Goal: Task Accomplishment & Management: Manage account settings

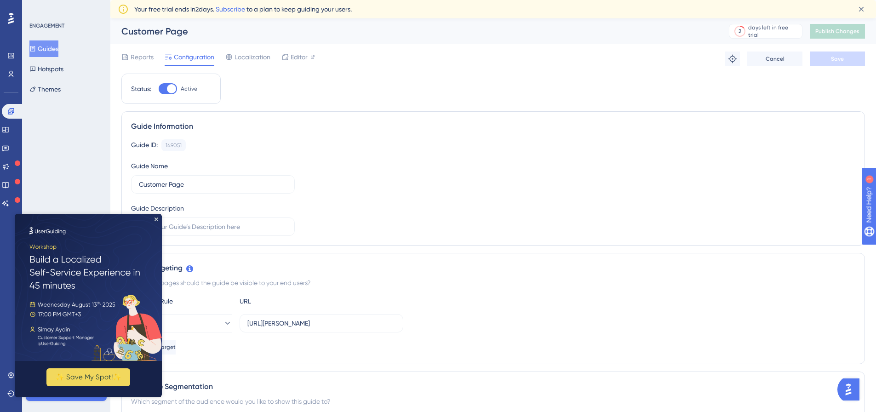
click at [58, 48] on button "Guides" at bounding box center [43, 48] width 29 height 17
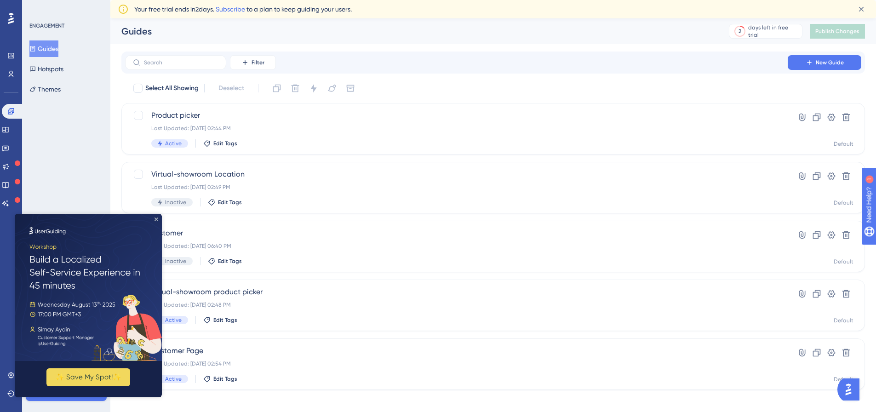
click at [157, 219] on icon "Close Preview" at bounding box center [157, 220] width 4 height 4
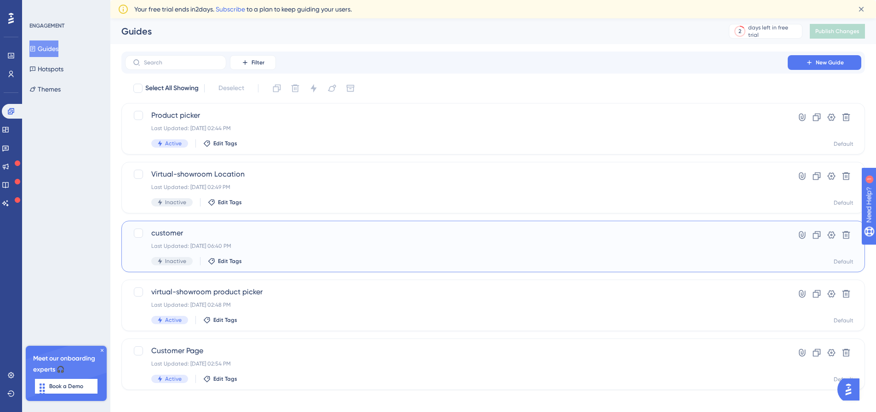
click at [161, 232] on span "customer" at bounding box center [456, 233] width 610 height 11
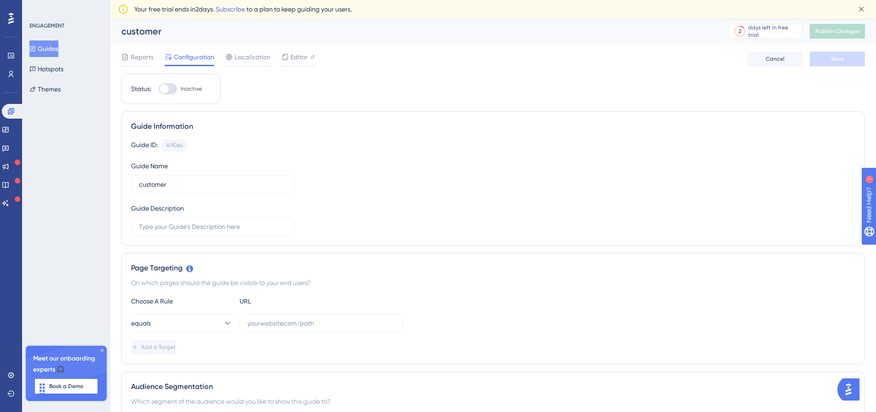
click at [56, 45] on button "Guides" at bounding box center [43, 48] width 29 height 17
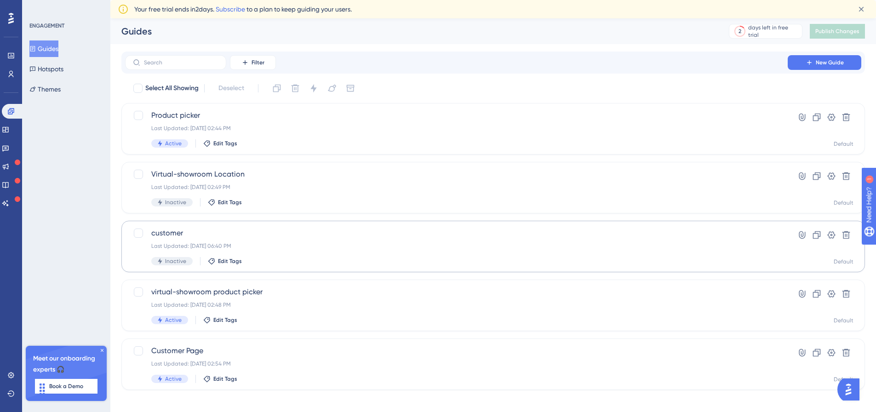
scroll to position [7, 0]
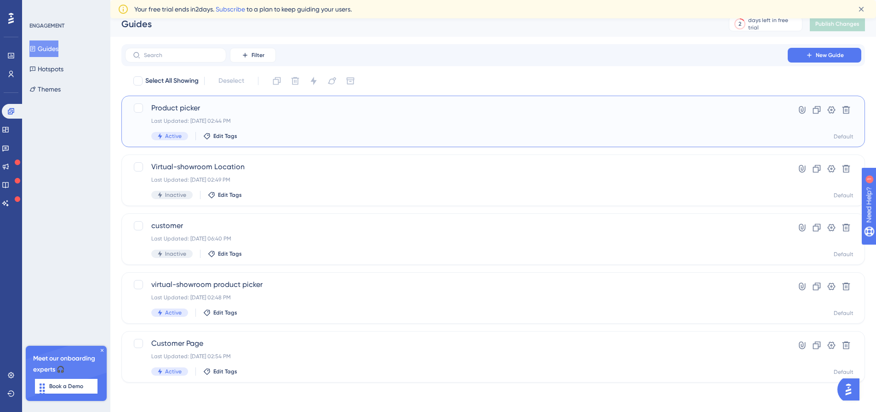
click at [325, 122] on div "Last Updated: Aug 12 2025, 02:44 PM" at bounding box center [456, 120] width 610 height 7
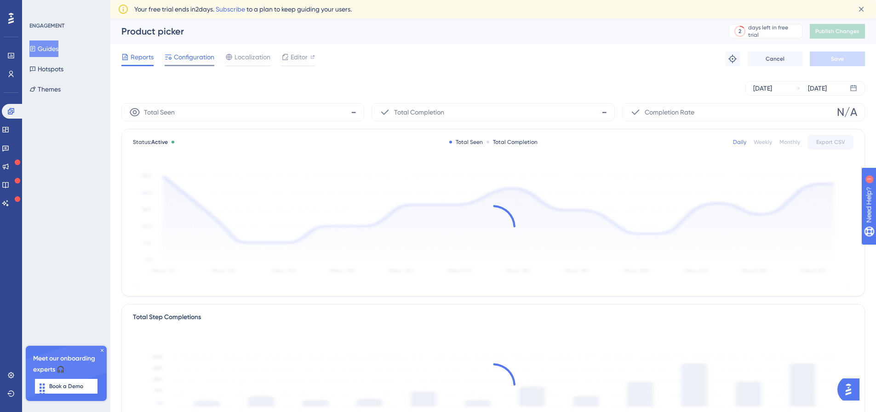
click at [201, 61] on span "Configuration" at bounding box center [194, 57] width 40 height 11
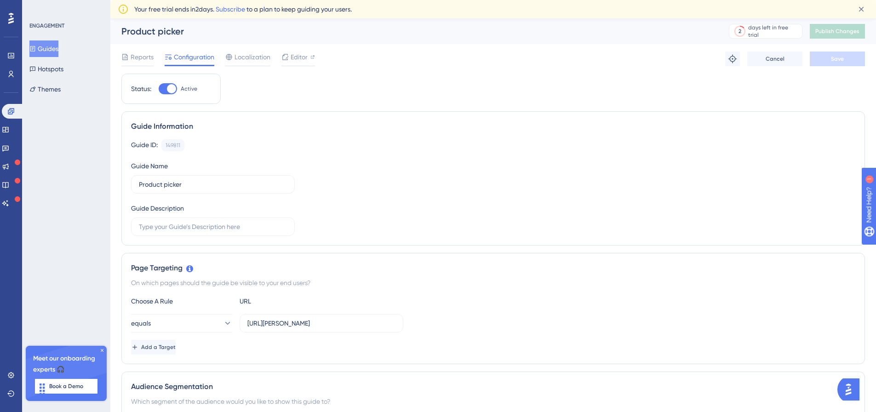
click at [56, 44] on button "Guides" at bounding box center [43, 48] width 29 height 17
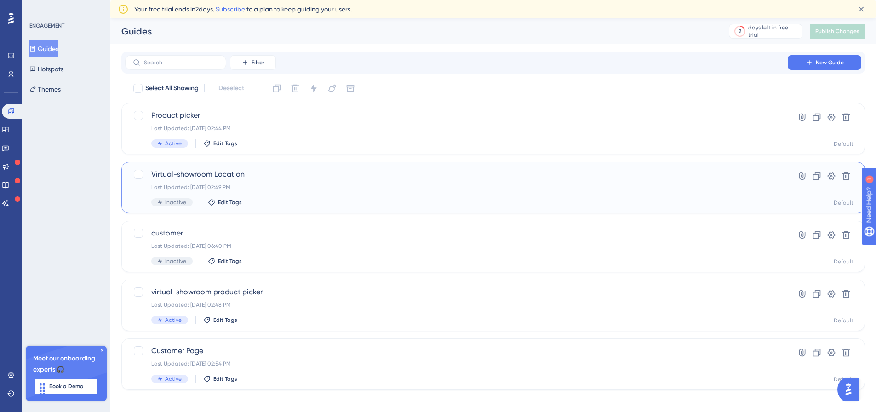
click at [321, 184] on div "Last Updated: Aug 12 2025, 02:49 PM" at bounding box center [456, 187] width 610 height 7
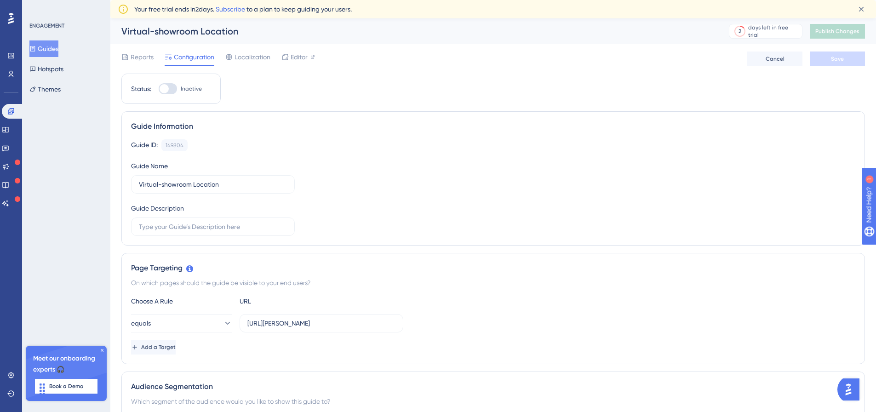
click at [168, 85] on div at bounding box center [168, 88] width 18 height 11
click at [159, 89] on input "Inactive" at bounding box center [158, 89] width 0 height 0
checkbox input "true"
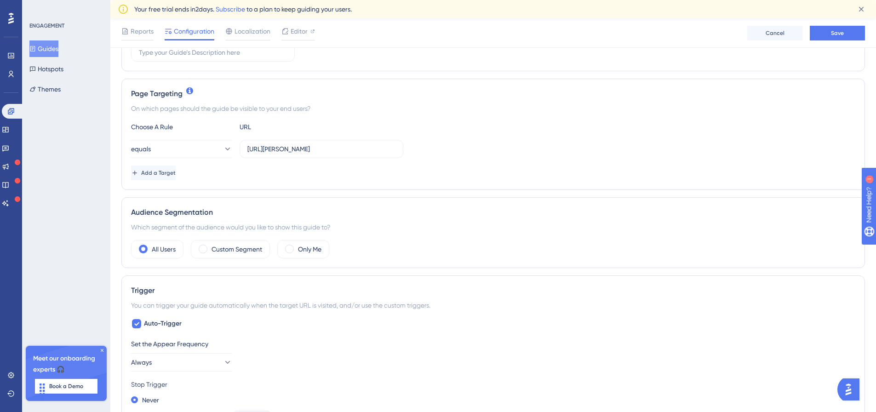
scroll to position [184, 0]
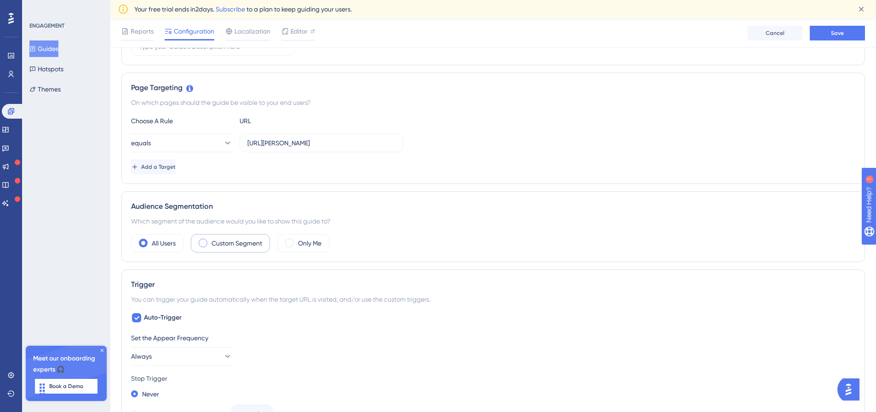
click at [219, 244] on label "Custom Segment" at bounding box center [237, 243] width 51 height 11
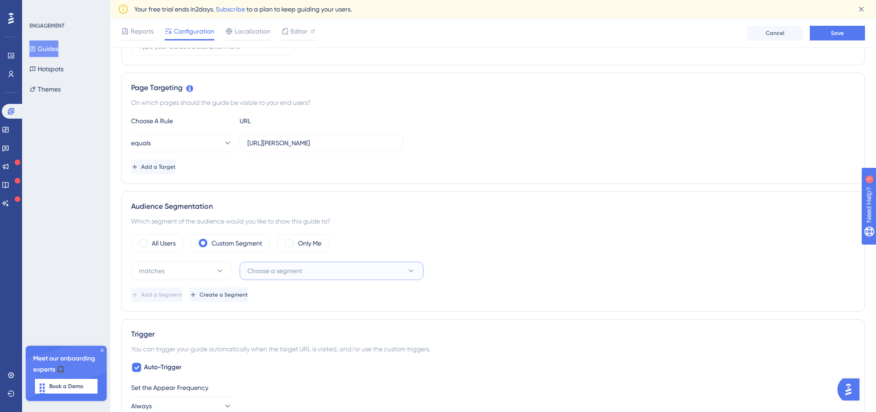
click at [284, 271] on span "Choose a segment" at bounding box center [274, 270] width 55 height 11
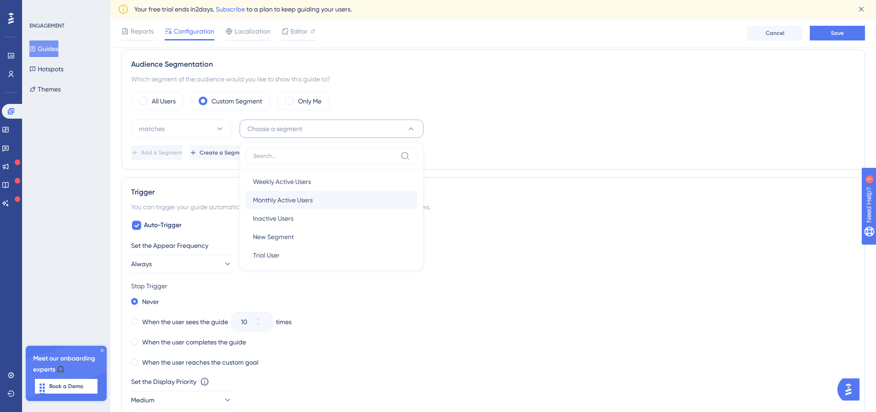
scroll to position [27, 0]
click at [279, 246] on span "Trial User" at bounding box center [266, 249] width 27 height 11
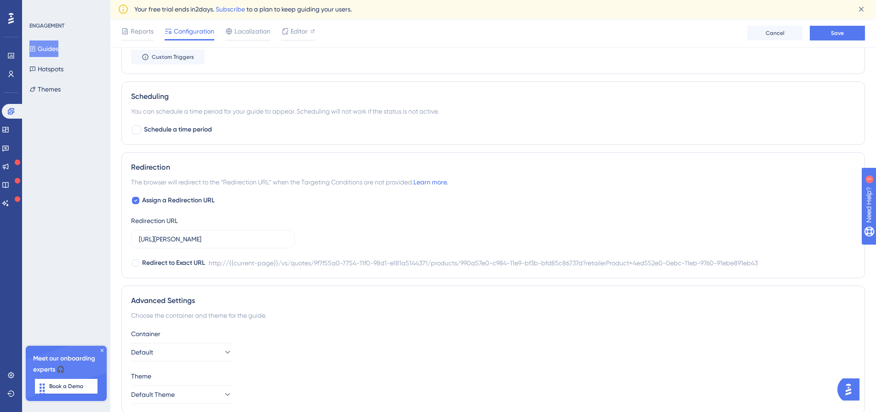
scroll to position [731, 0]
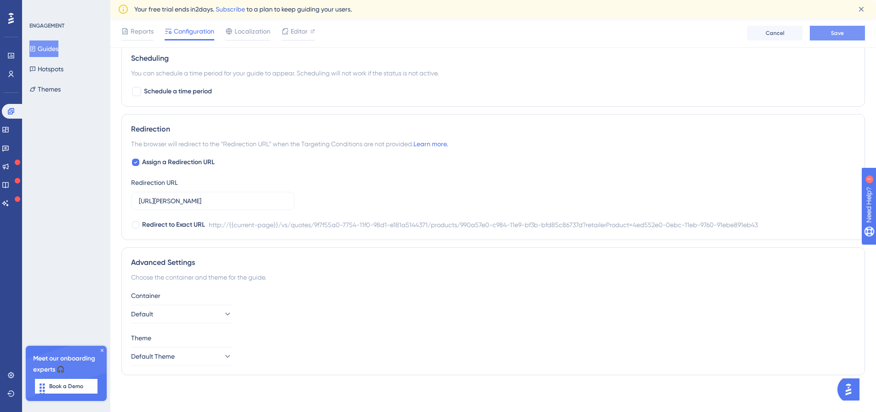
click at [830, 36] on button "Save" at bounding box center [837, 33] width 55 height 15
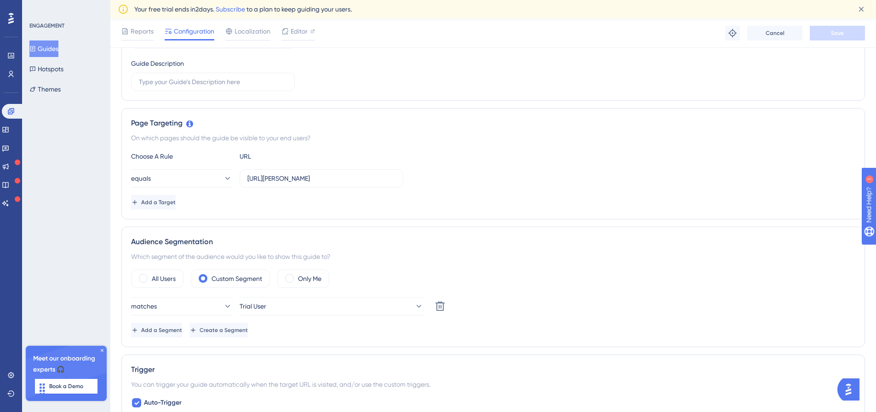
scroll to position [0, 0]
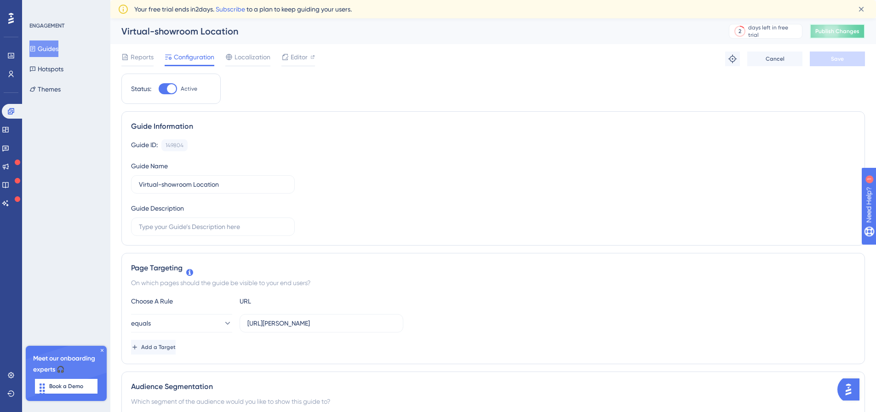
click at [847, 31] on span "Publish Changes" at bounding box center [838, 31] width 44 height 7
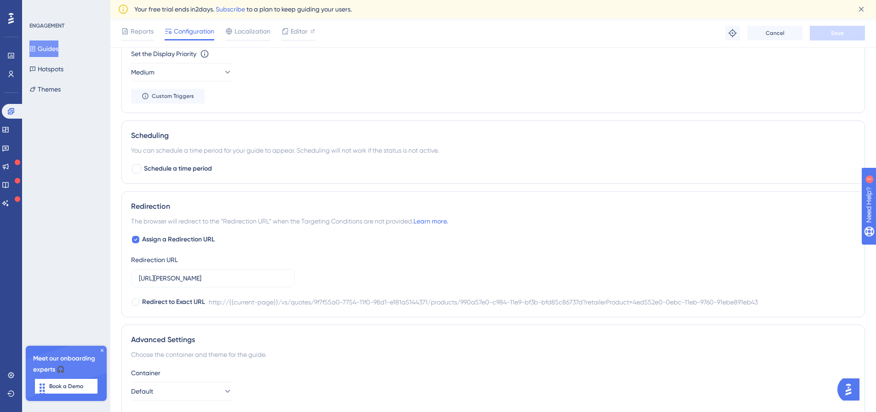
scroll to position [731, 0]
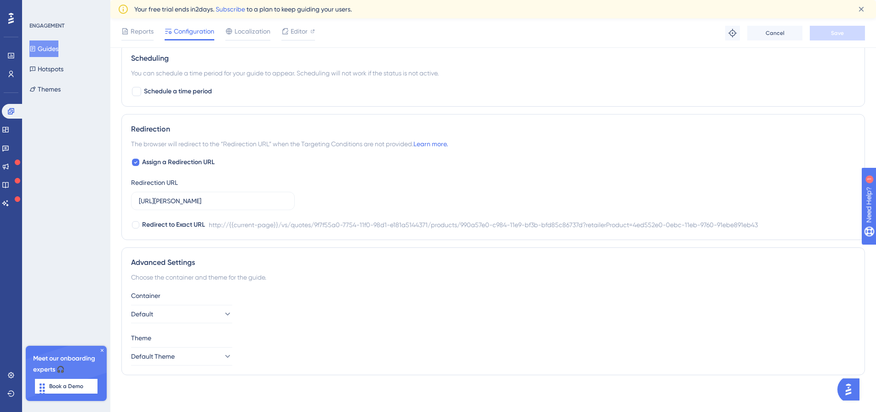
click at [46, 45] on button "Guides" at bounding box center [43, 48] width 29 height 17
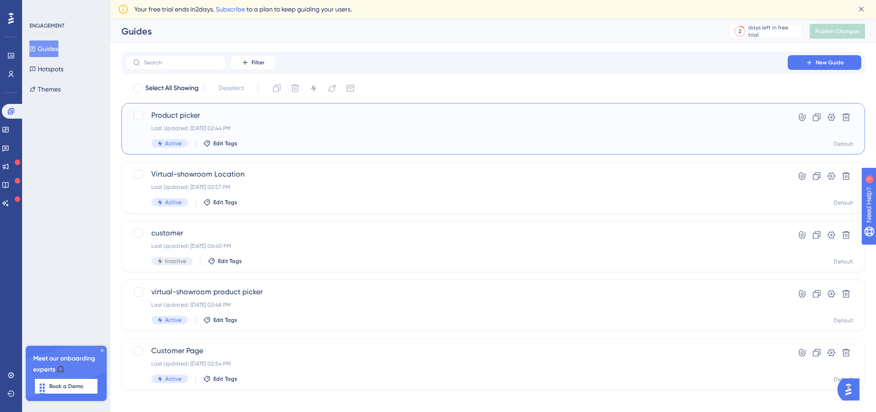
click at [297, 121] on div "Product picker Last Updated: Aug 12 2025, 02:44 PM Active Edit Tags" at bounding box center [456, 129] width 610 height 38
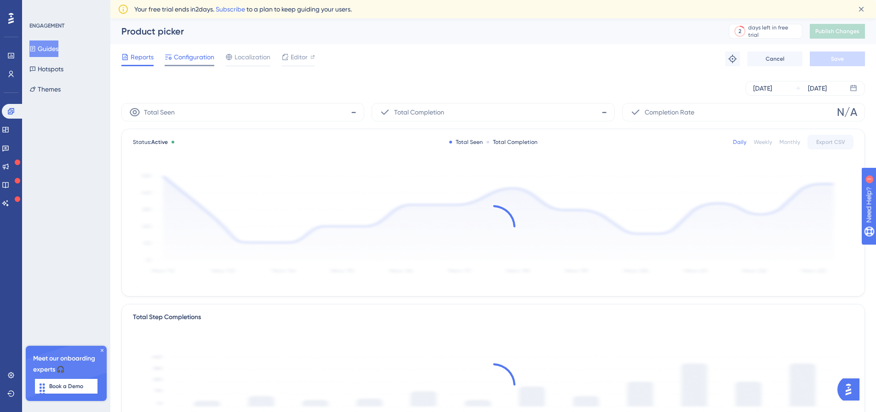
click at [195, 59] on span "Configuration" at bounding box center [194, 57] width 40 height 11
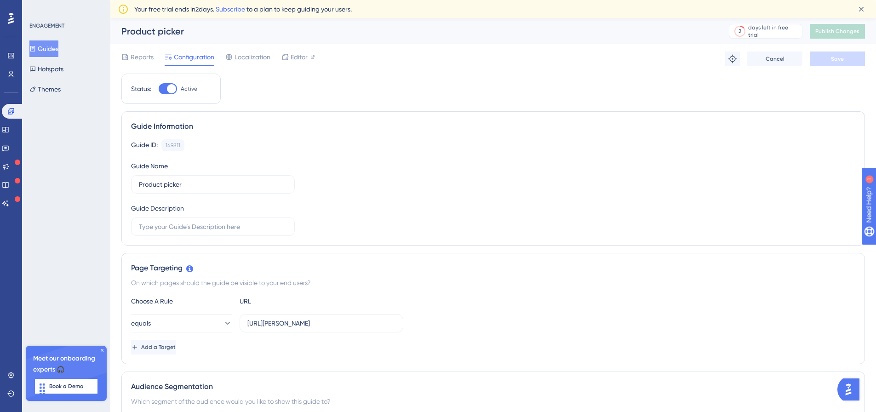
click at [58, 50] on button "Guides" at bounding box center [43, 48] width 29 height 17
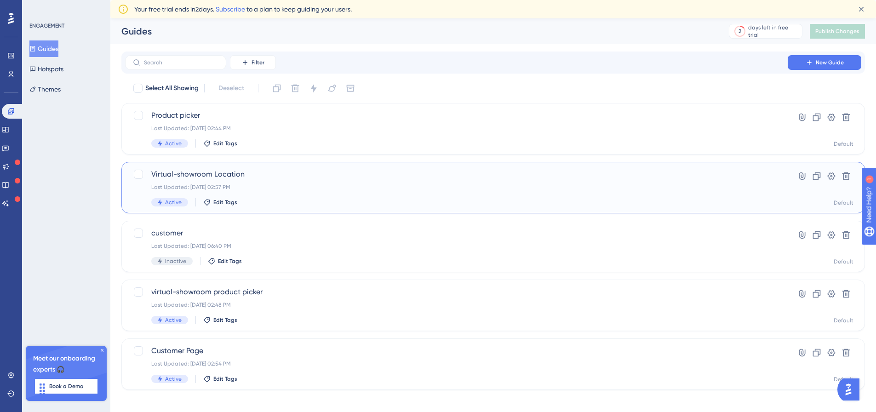
click at [263, 175] on span "Virtual-showroom Location" at bounding box center [456, 174] width 610 height 11
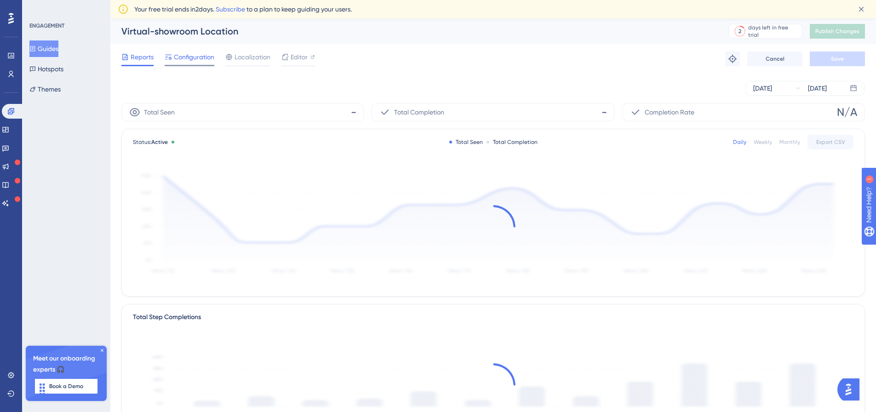
click at [208, 57] on span "Configuration" at bounding box center [194, 57] width 40 height 11
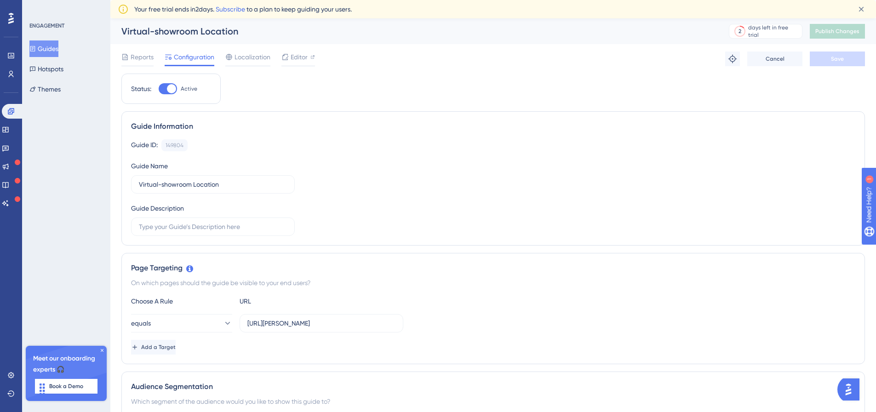
click at [50, 51] on button "Guides" at bounding box center [43, 48] width 29 height 17
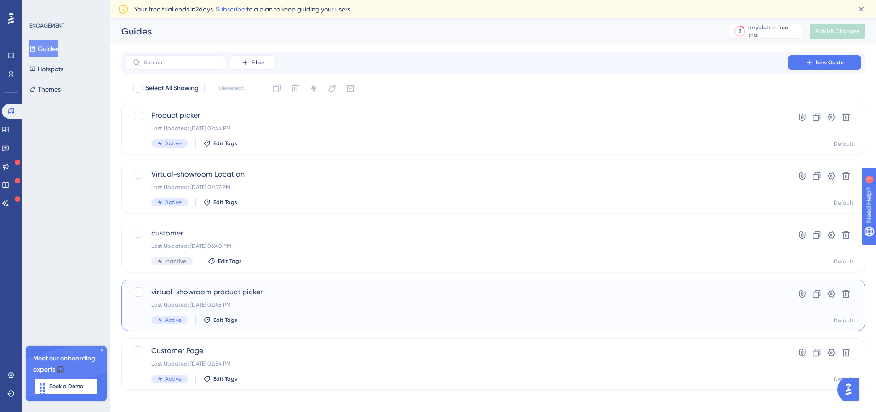
click at [338, 299] on div "virtual-showroom product picker Last Updated: Aug 12 2025, 02:48 PM Active Edit…" at bounding box center [456, 306] width 610 height 38
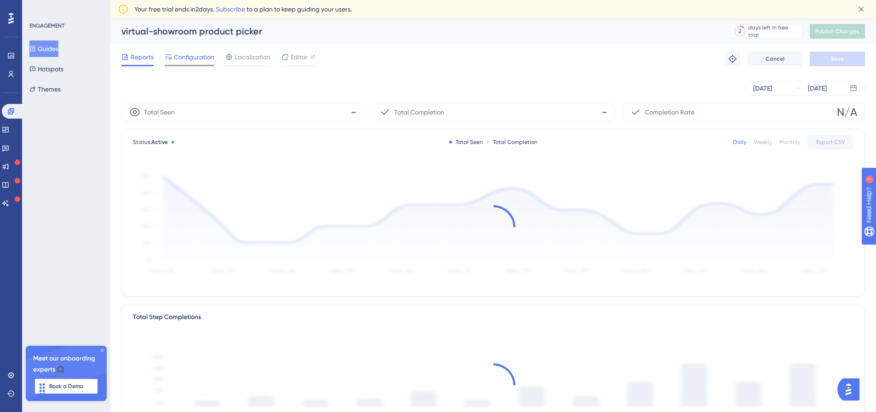
click at [196, 60] on span "Configuration" at bounding box center [194, 57] width 40 height 11
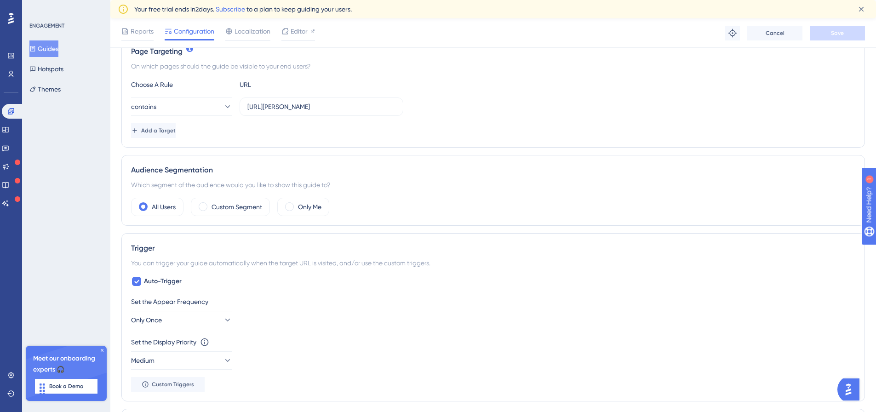
scroll to position [230, 0]
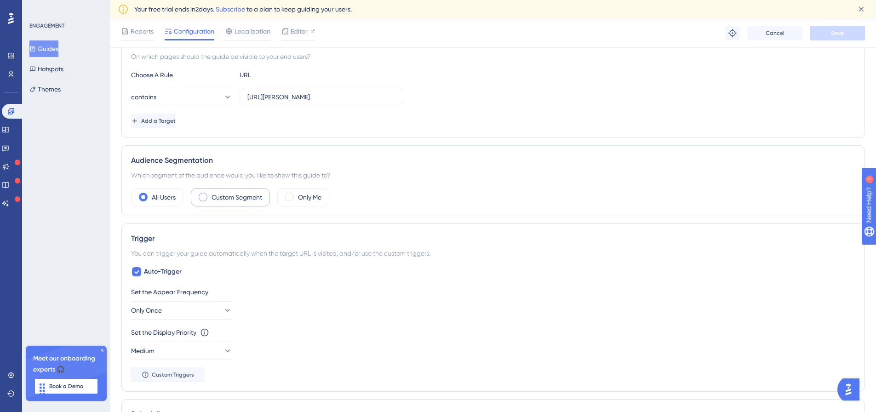
click at [243, 196] on label "Custom Segment" at bounding box center [237, 197] width 51 height 11
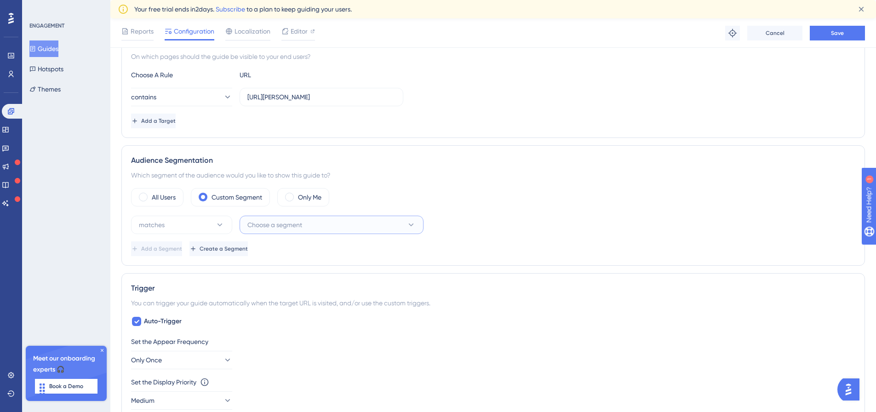
click at [279, 228] on span "Choose a segment" at bounding box center [274, 224] width 55 height 11
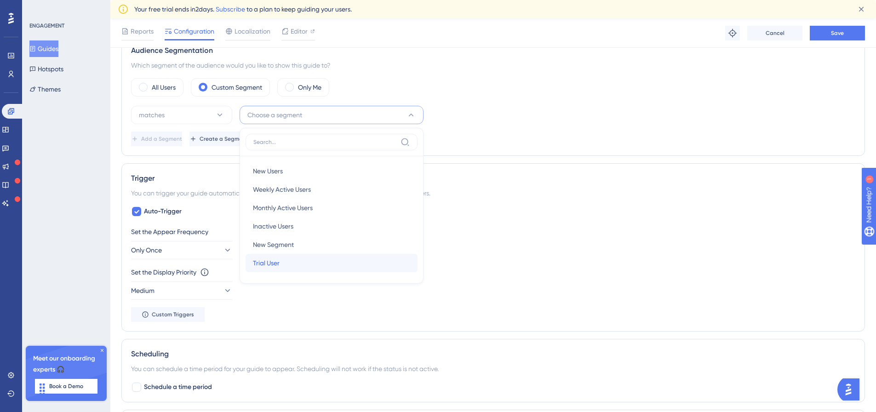
click at [272, 262] on span "Trial User" at bounding box center [266, 263] width 27 height 11
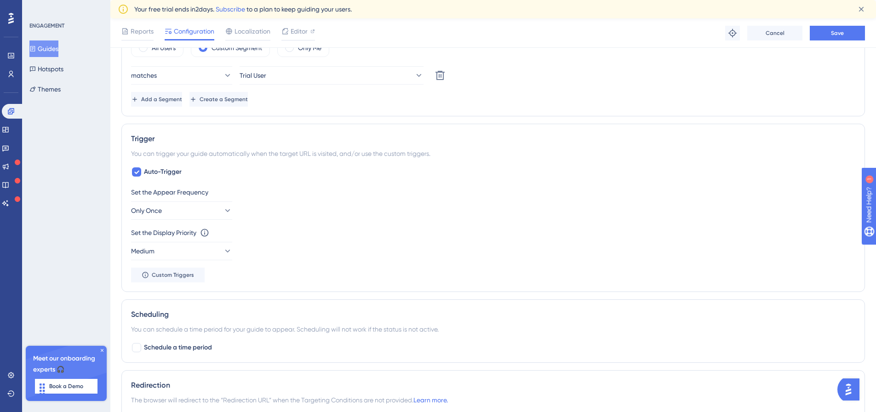
scroll to position [360, 0]
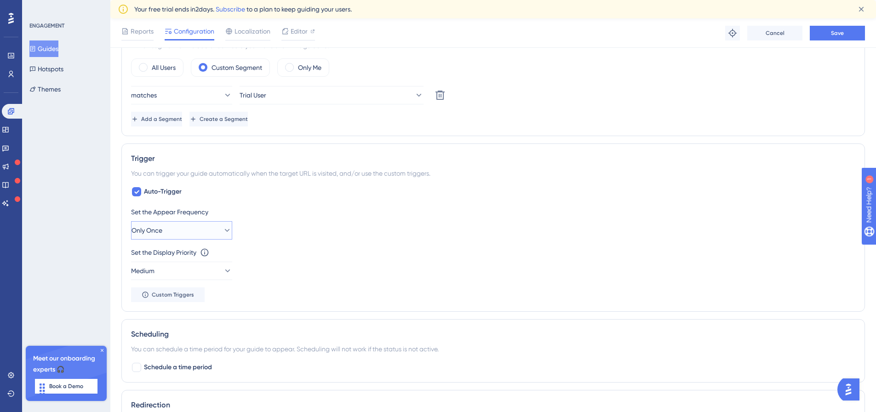
click at [178, 231] on button "Only Once" at bounding box center [181, 230] width 101 height 18
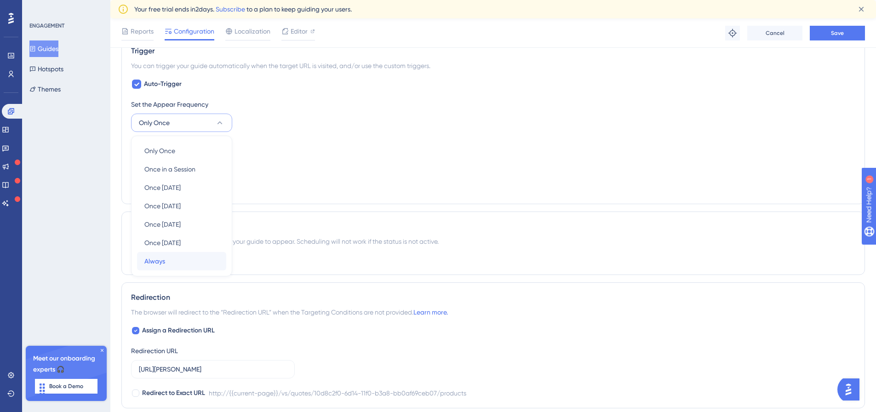
click at [155, 264] on span "Always" at bounding box center [154, 261] width 21 height 11
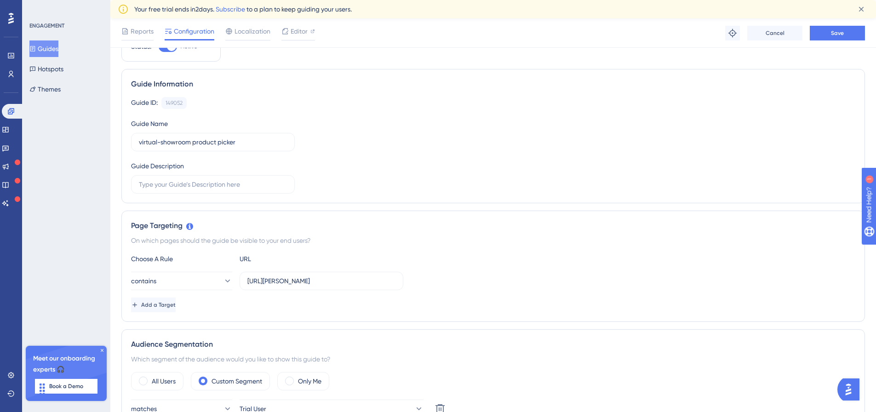
scroll to position [0, 0]
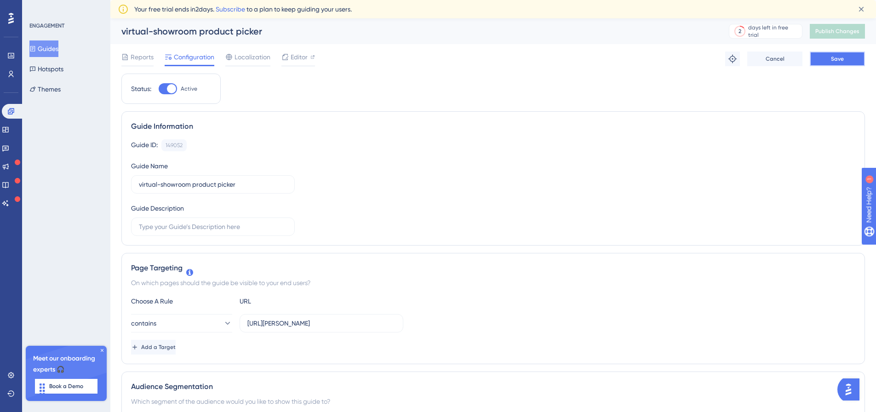
click at [849, 56] on button "Save" at bounding box center [837, 59] width 55 height 15
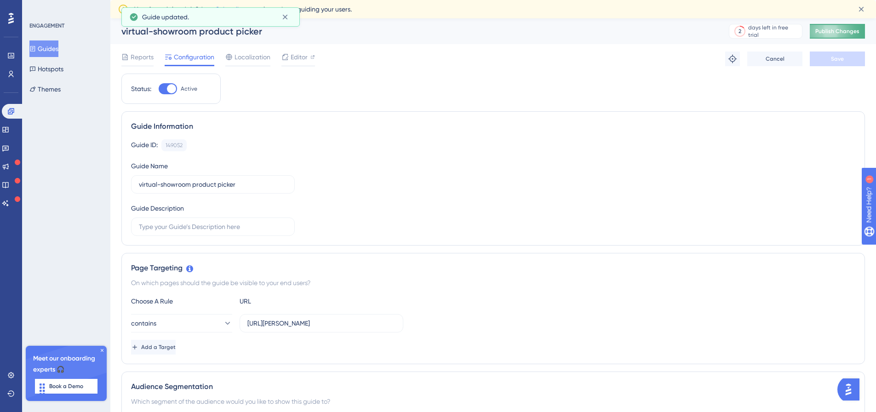
click at [841, 29] on span "Publish Changes" at bounding box center [838, 31] width 44 height 7
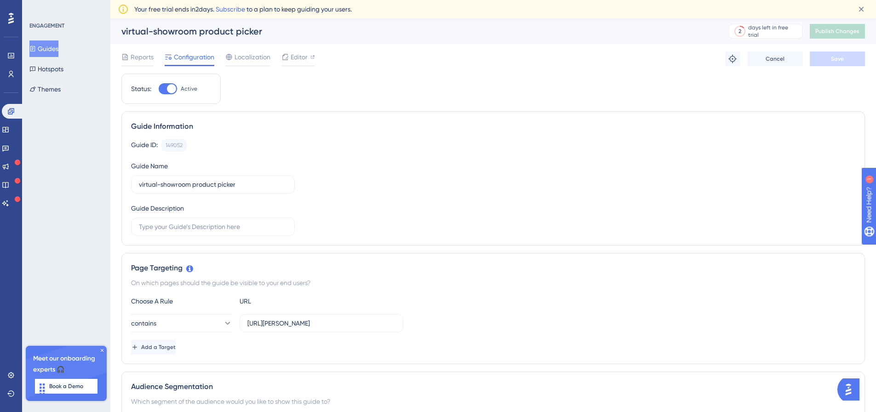
click at [52, 46] on button "Guides" at bounding box center [43, 48] width 29 height 17
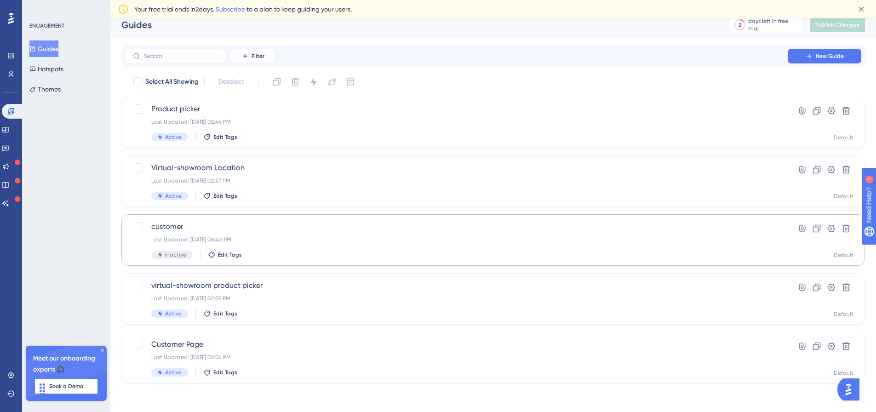
scroll to position [7, 0]
click at [243, 171] on span "Virtual-showroom Location" at bounding box center [456, 166] width 610 height 11
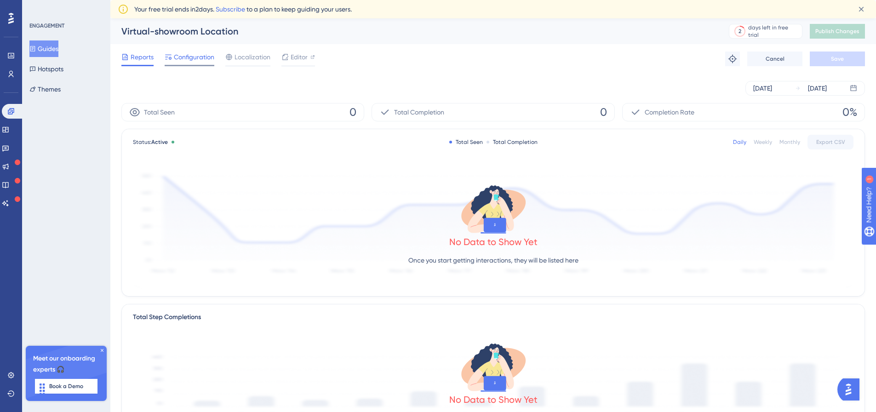
click at [187, 55] on span "Configuration" at bounding box center [194, 57] width 40 height 11
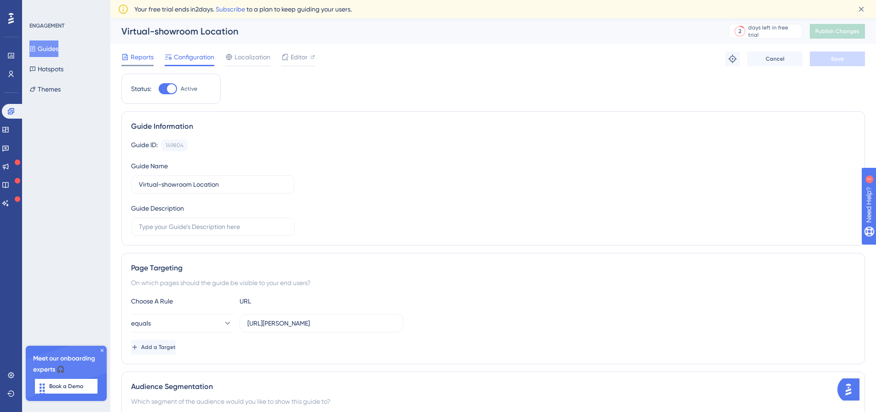
click at [138, 53] on span "Reports" at bounding box center [142, 57] width 23 height 11
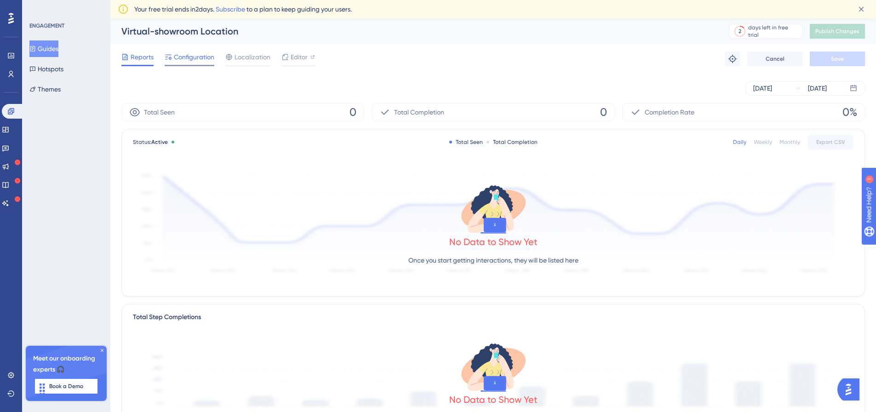
click at [174, 63] on div "Configuration" at bounding box center [190, 59] width 50 height 15
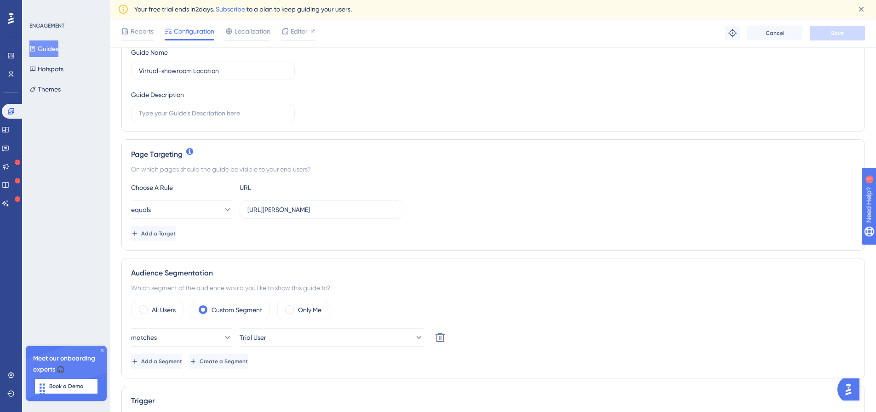
scroll to position [138, 0]
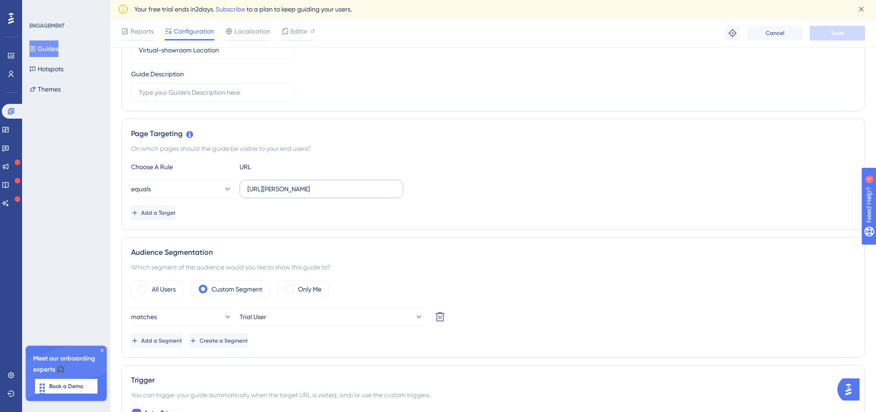
click at [360, 184] on label "http://tommy.tommytrinder.local/vs/quotes/9f7f55a0-7754-11f0-98d1-e181a5144371/…" at bounding box center [322, 189] width 164 height 18
click at [360, 184] on input "http://tommy.tommytrinder.local/vs/quotes/9f7f55a0-7754-11f0-98d1-e181a5144371/…" at bounding box center [321, 189] width 148 height 10
paste input "text"
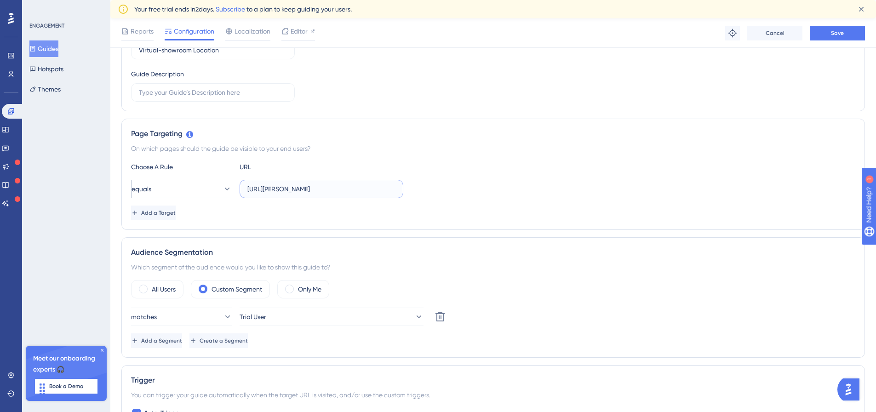
type input "http://tommy.tommytrinder.local/vs/quotes/9f7f55a0-7754-11f0-98d1-e181a5144371/…"
click at [188, 184] on button "equals" at bounding box center [181, 189] width 101 height 18
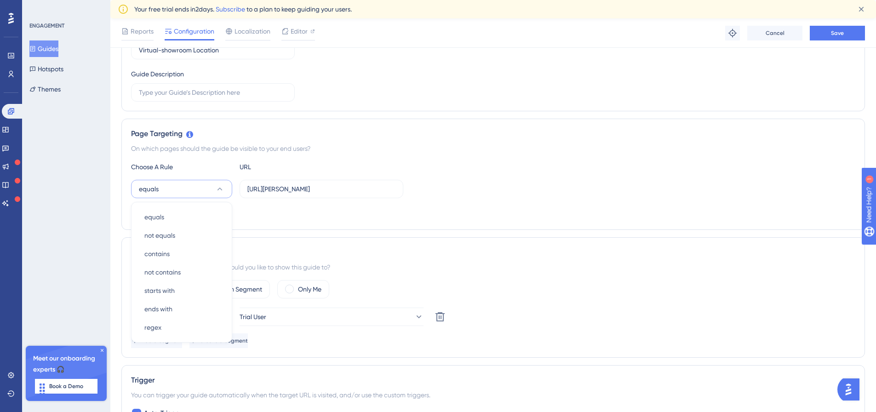
scroll to position [204, 0]
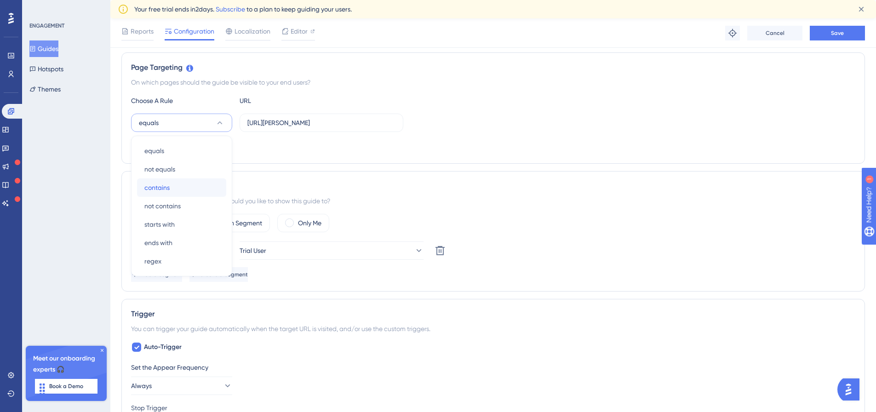
click at [183, 186] on div "contains contains" at bounding box center [181, 187] width 75 height 18
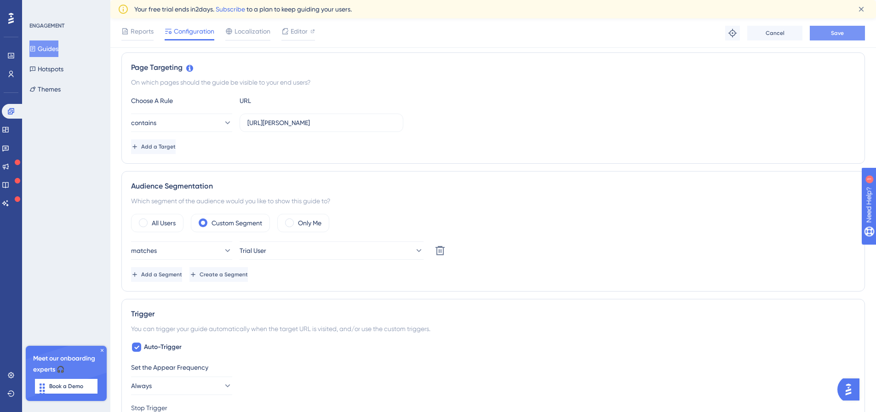
click at [832, 35] on span "Save" at bounding box center [837, 32] width 13 height 7
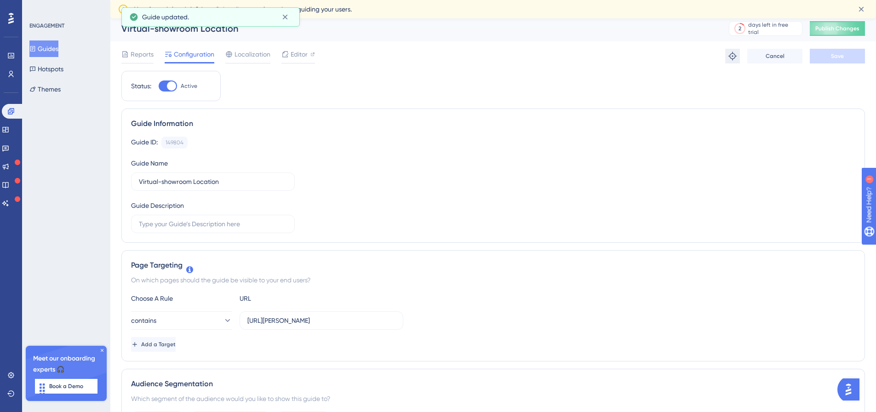
scroll to position [0, 0]
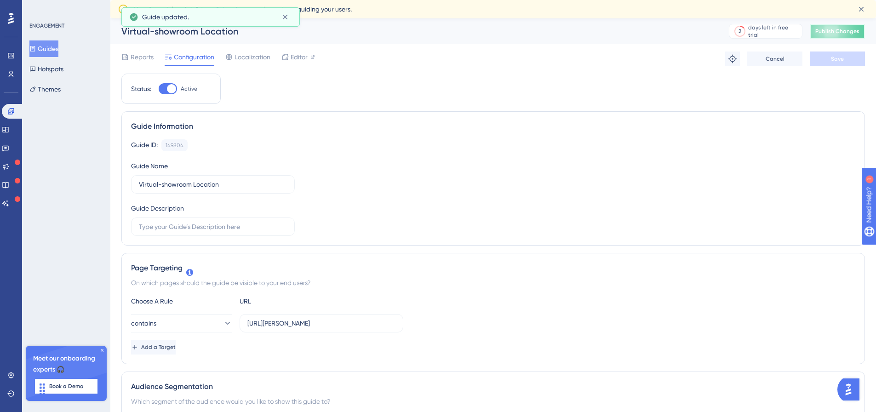
click at [850, 29] on span "Publish Changes" at bounding box center [838, 31] width 44 height 7
click at [47, 48] on button "Guides" at bounding box center [43, 48] width 29 height 17
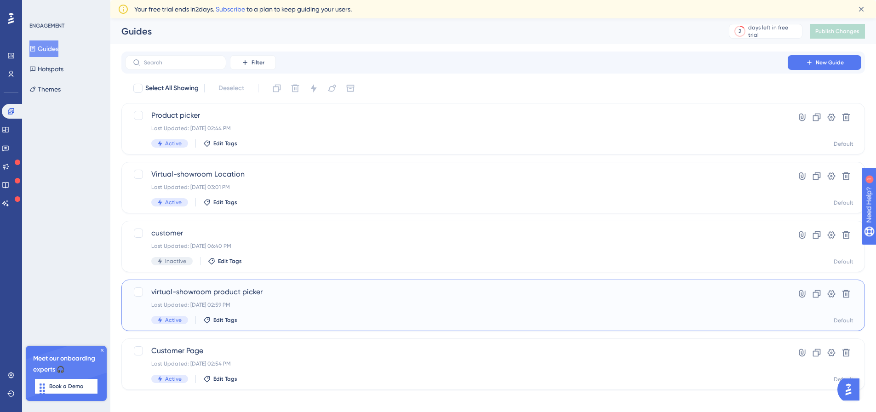
click at [220, 298] on div "virtual-showroom product picker Last Updated: Aug 12 2025, 02:59 PM Active Edit…" at bounding box center [456, 306] width 610 height 38
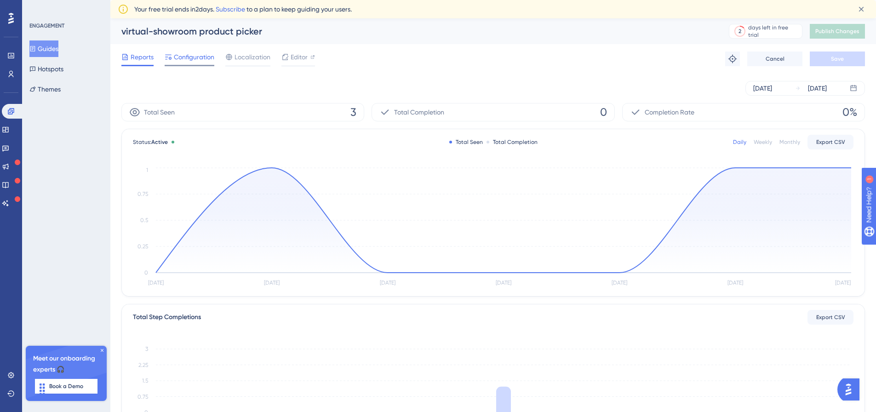
click at [184, 59] on span "Configuration" at bounding box center [194, 57] width 40 height 11
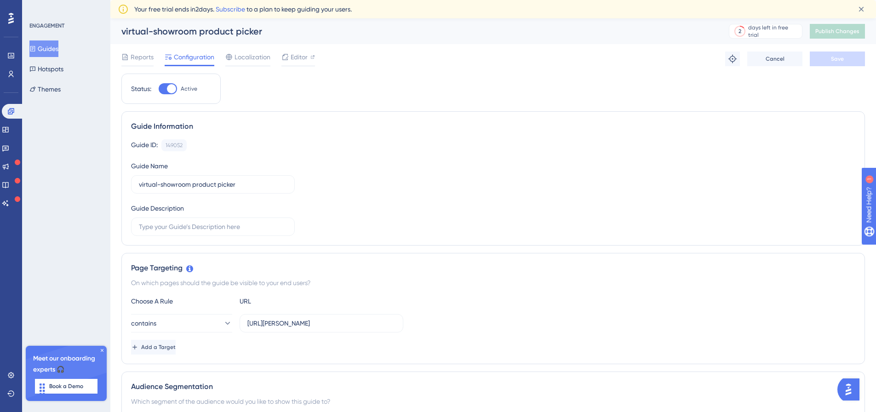
click at [50, 45] on button "Guides" at bounding box center [43, 48] width 29 height 17
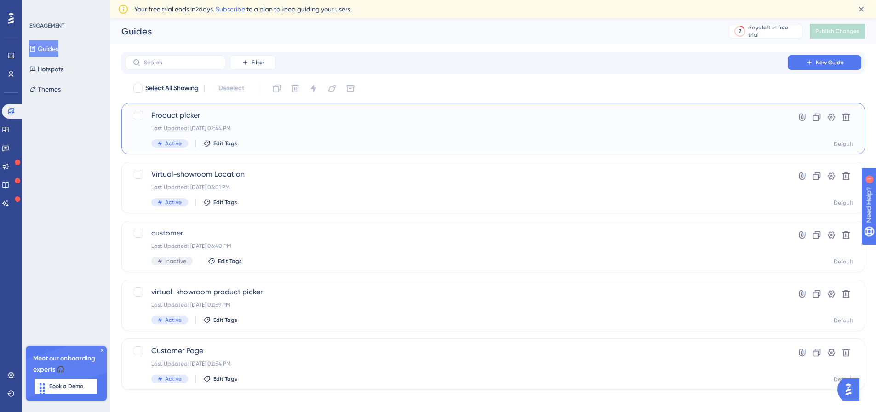
click at [190, 123] on div "Product picker Last Updated: Aug 12 2025, 02:44 PM Active Edit Tags" at bounding box center [456, 129] width 610 height 38
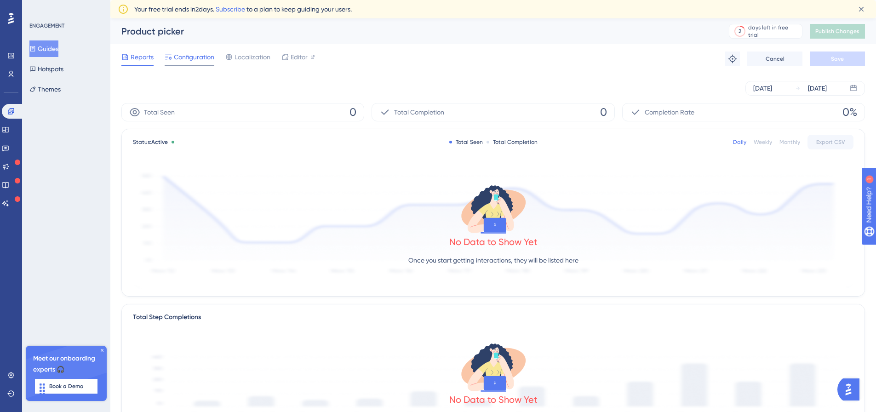
click at [187, 62] on span "Configuration" at bounding box center [194, 57] width 40 height 11
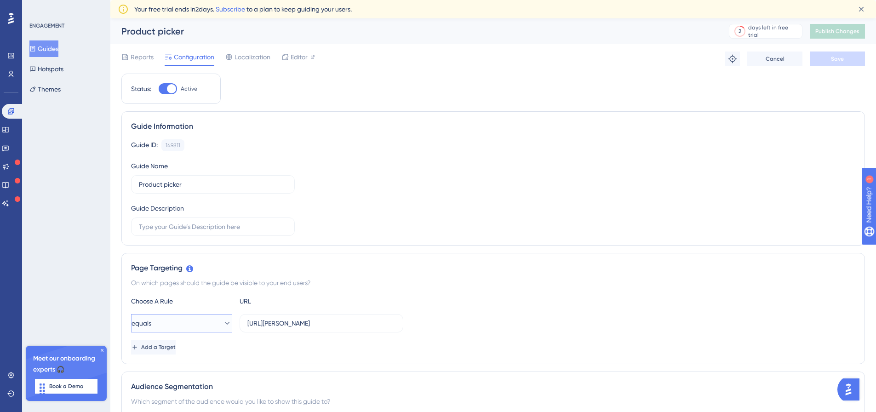
click at [197, 328] on button "equals" at bounding box center [181, 323] width 101 height 18
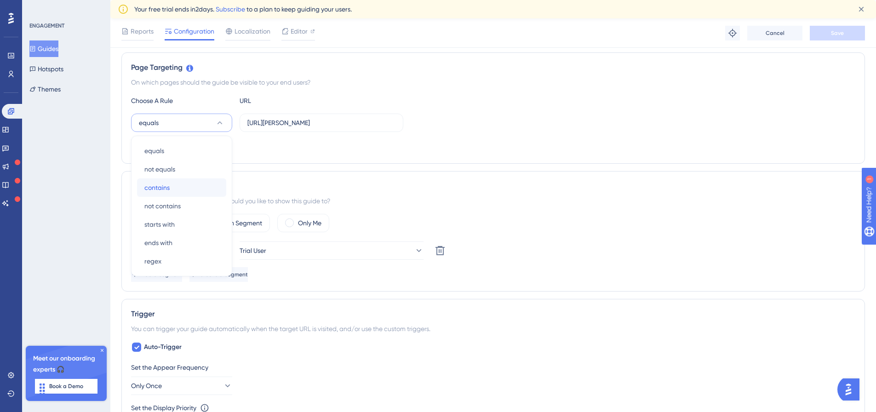
click at [184, 184] on div "contains contains" at bounding box center [181, 187] width 75 height 18
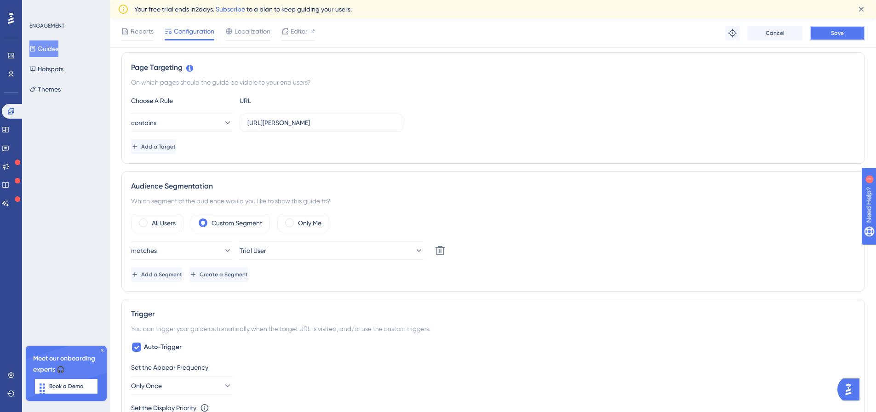
click at [837, 27] on button "Save" at bounding box center [837, 33] width 55 height 15
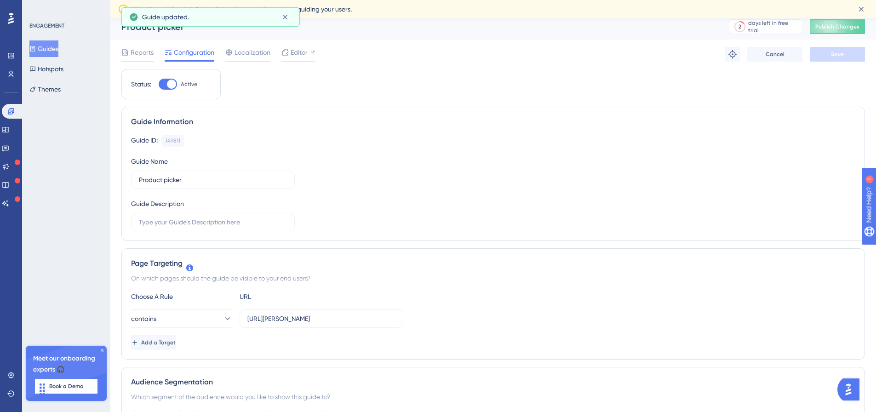
scroll to position [0, 0]
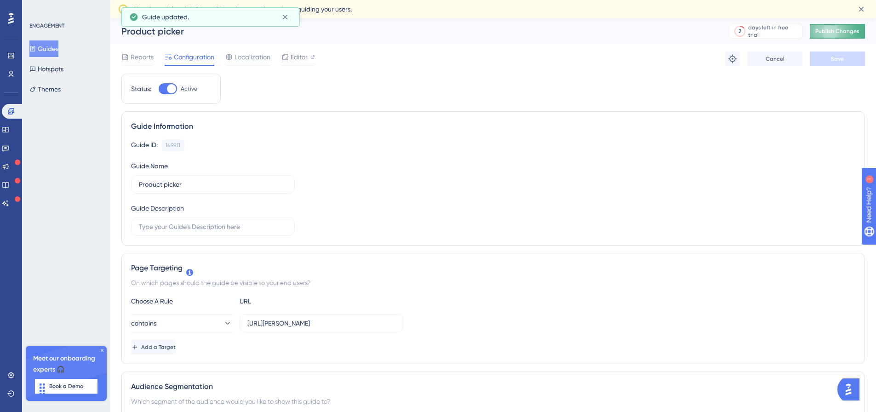
click at [837, 29] on span "Publish Changes" at bounding box center [838, 31] width 44 height 7
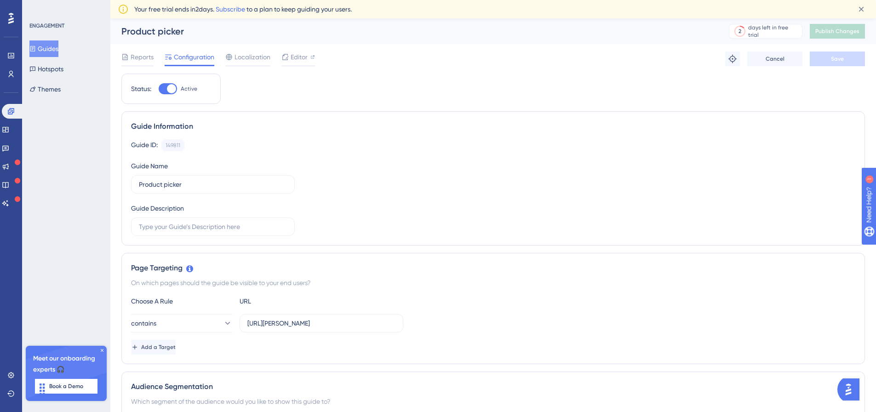
click at [35, 46] on icon at bounding box center [32, 49] width 6 height 6
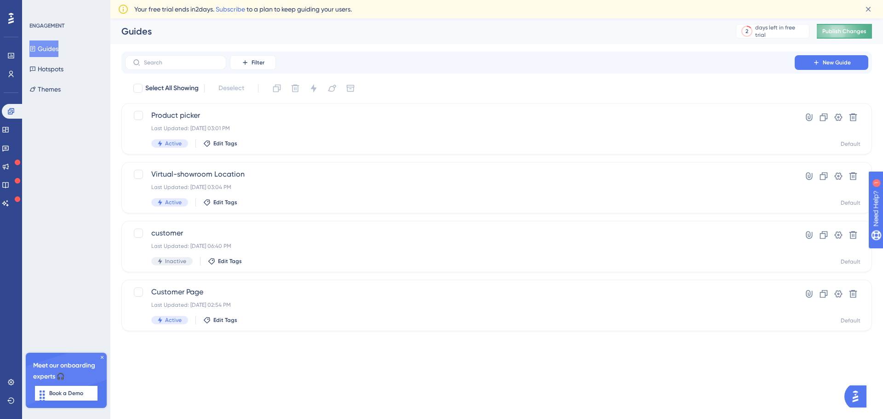
click at [840, 27] on button "Publish Changes" at bounding box center [844, 31] width 55 height 15
click at [138, 117] on div at bounding box center [138, 115] width 9 height 9
click at [137, 117] on icon at bounding box center [139, 115] width 6 height 7
checkbox input "false"
click at [328, 133] on div "Product picker Last Updated: Aug 12 2025, 03:01 PM Active Edit Tags" at bounding box center [459, 129] width 617 height 38
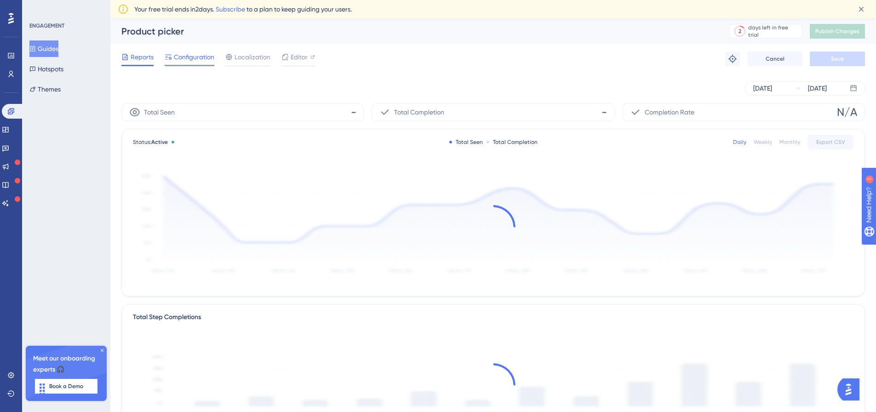
click at [169, 52] on div at bounding box center [168, 57] width 7 height 11
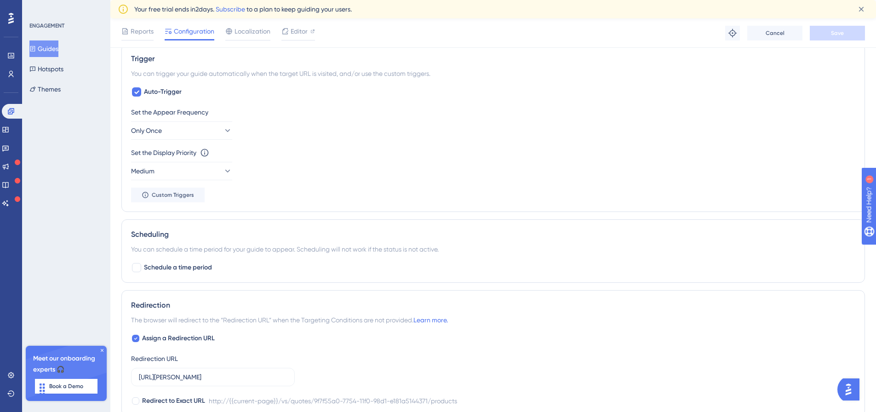
scroll to position [460, 0]
click at [182, 131] on button "Only Once" at bounding box center [181, 130] width 101 height 18
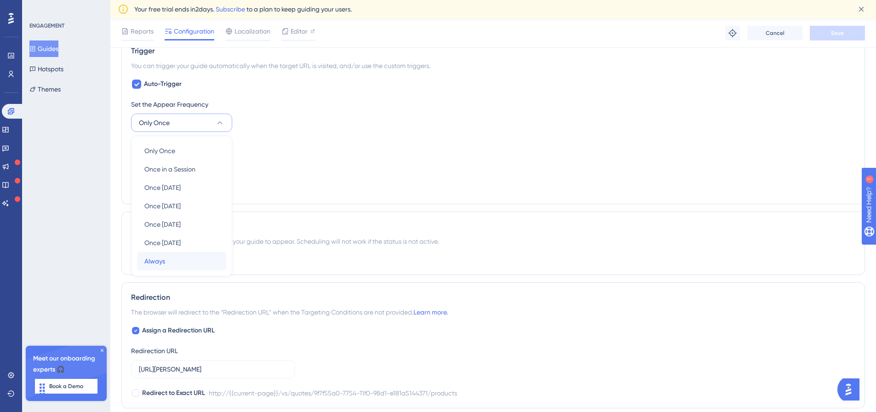
click at [162, 261] on span "Always" at bounding box center [154, 261] width 21 height 11
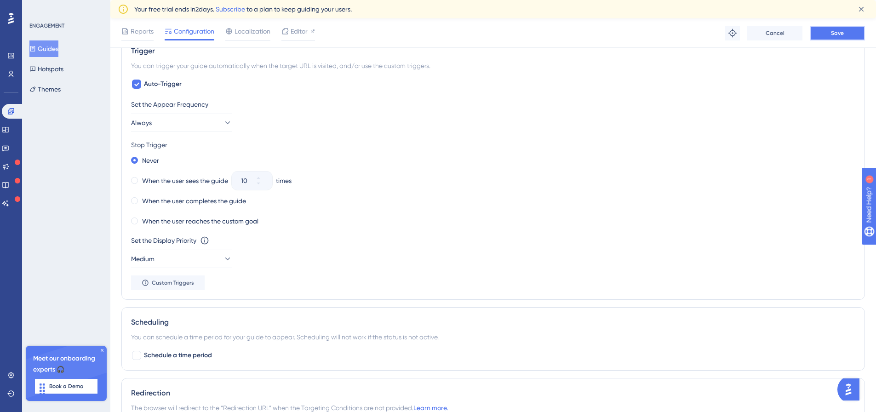
click at [851, 33] on button "Save" at bounding box center [837, 33] width 55 height 15
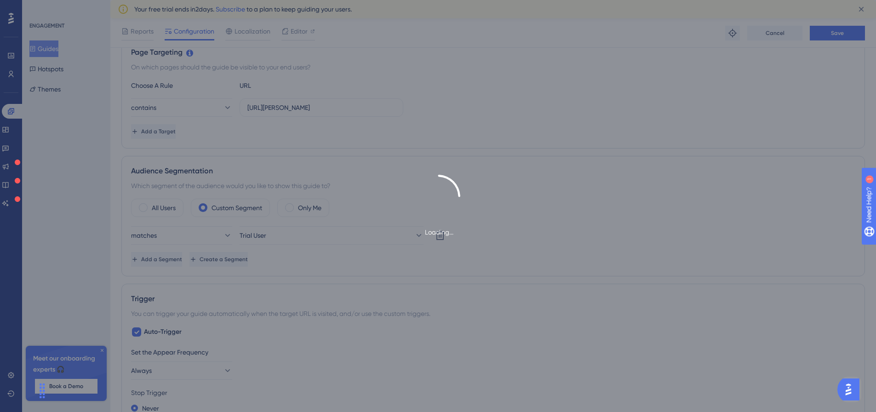
scroll to position [0, 0]
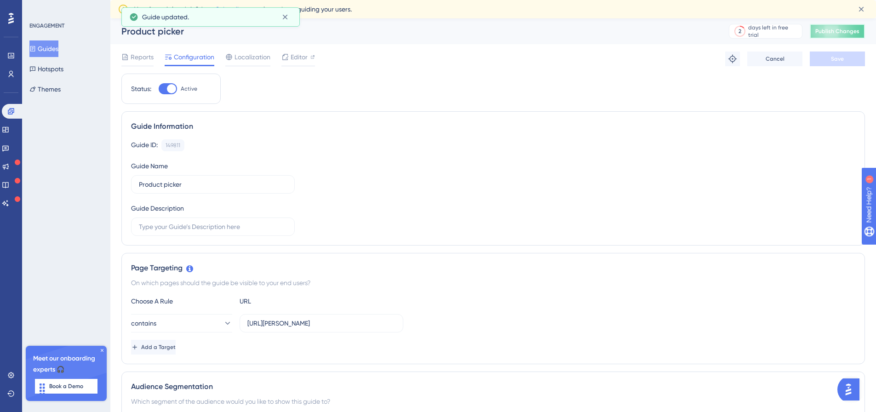
click at [831, 34] on span "Publish Changes" at bounding box center [838, 31] width 44 height 7
click at [50, 53] on button "Guides" at bounding box center [43, 48] width 29 height 17
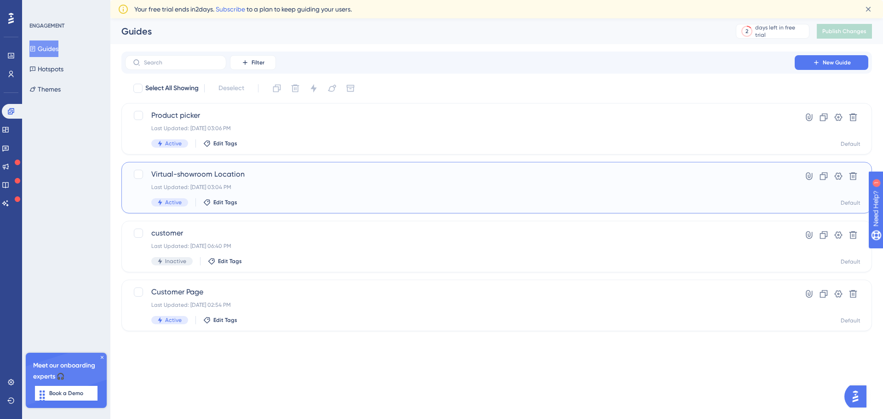
click at [286, 190] on div "Last Updated: Aug 12 2025, 03:04 PM" at bounding box center [459, 187] width 617 height 7
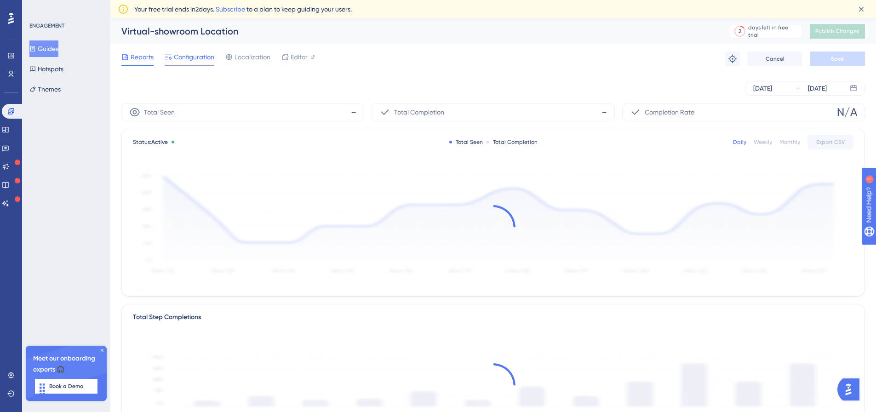
click at [209, 56] on span "Configuration" at bounding box center [194, 57] width 40 height 11
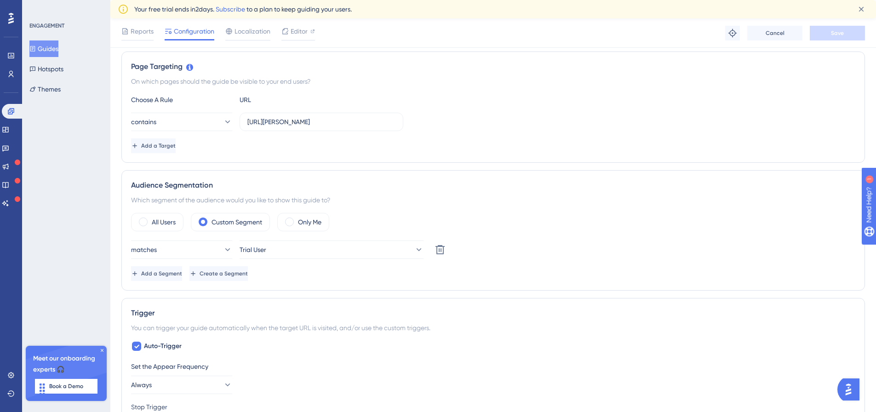
scroll to position [184, 0]
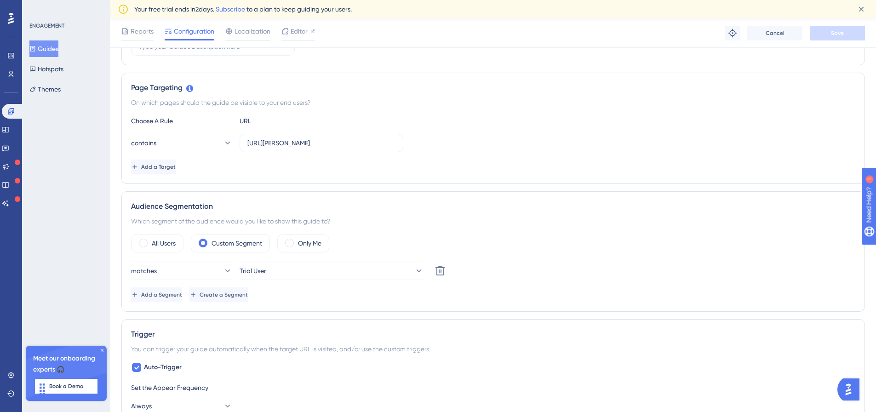
click at [58, 45] on button "Guides" at bounding box center [43, 48] width 29 height 17
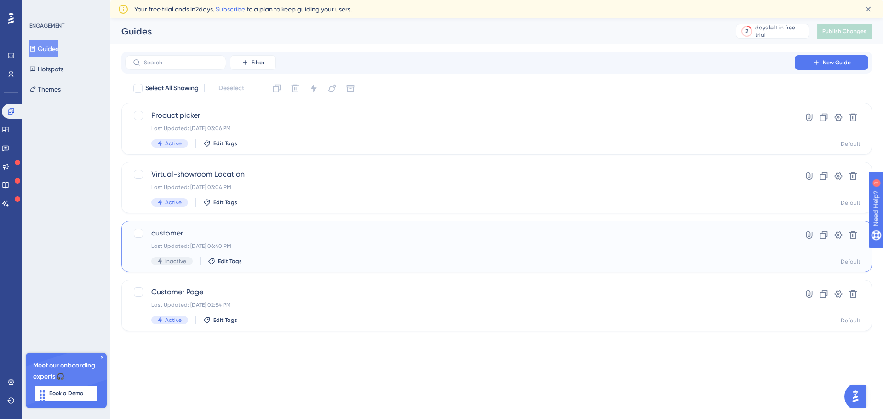
click at [248, 247] on div "Last Updated: Jul 31 2025, 06:40 PM" at bounding box center [459, 245] width 617 height 7
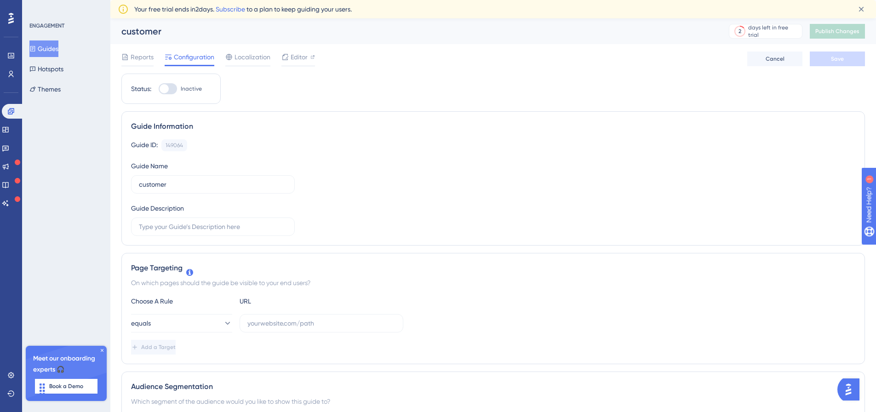
click at [36, 50] on icon at bounding box center [32, 49] width 6 height 6
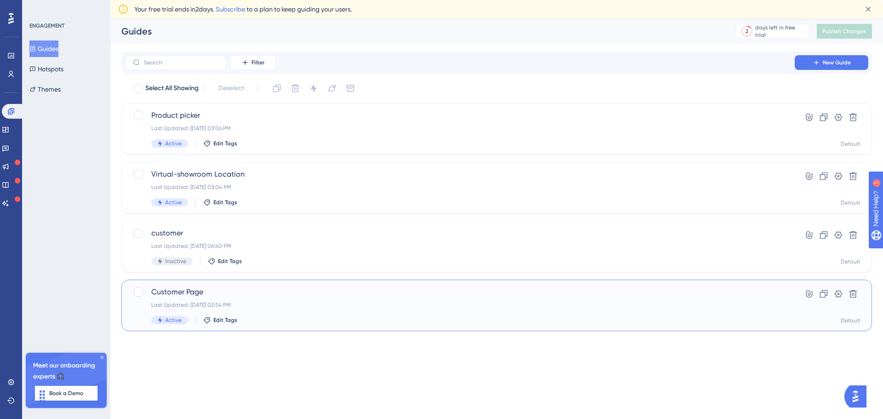
click at [325, 302] on div "Last Updated: Aug 12 2025, 02:54 PM" at bounding box center [459, 304] width 617 height 7
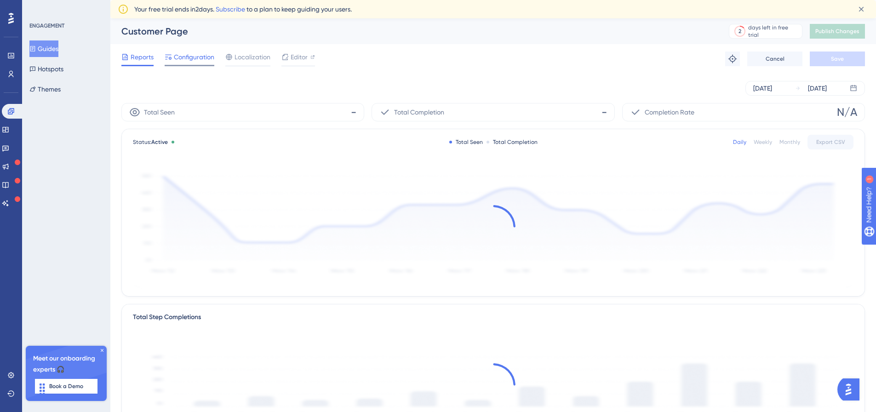
click at [198, 59] on span "Configuration" at bounding box center [194, 57] width 40 height 11
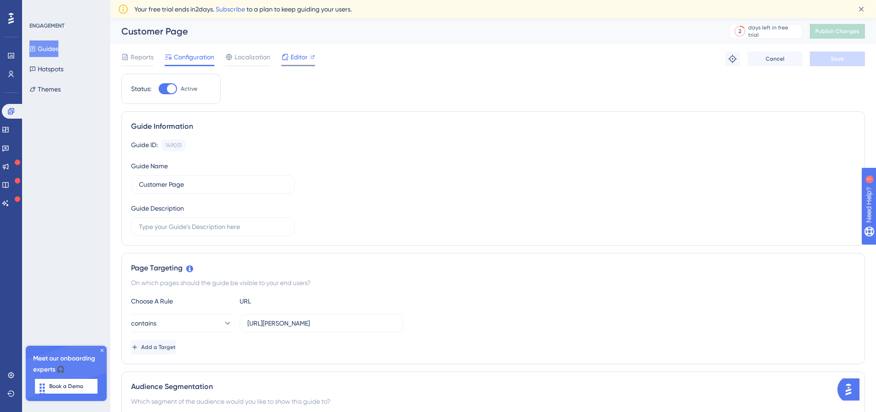
click at [286, 59] on icon at bounding box center [285, 56] width 7 height 7
click at [46, 51] on button "Guides" at bounding box center [43, 48] width 29 height 17
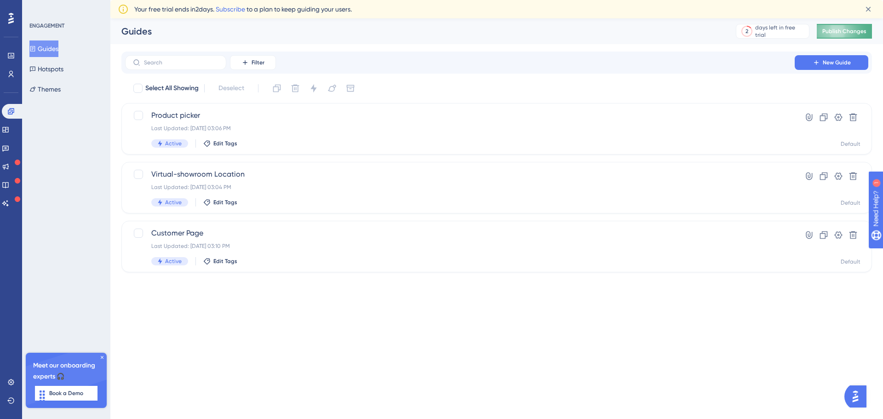
click at [840, 27] on button "Publish Changes" at bounding box center [844, 31] width 55 height 15
click at [191, 233] on span "Customer Page" at bounding box center [459, 233] width 617 height 11
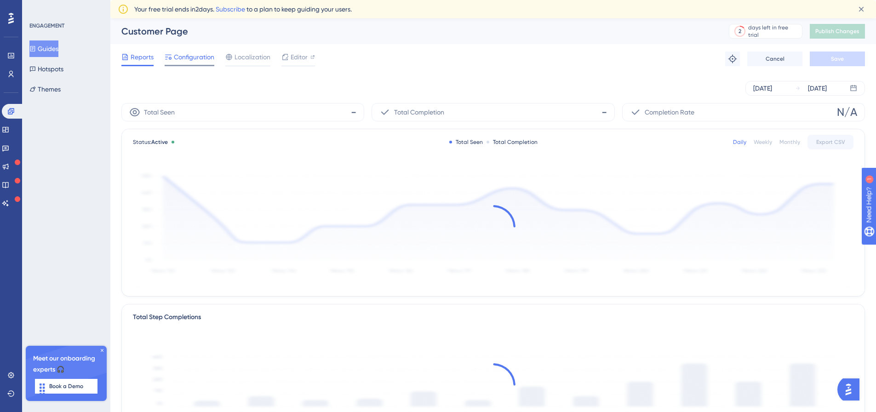
click at [183, 64] on div "Configuration" at bounding box center [190, 59] width 50 height 15
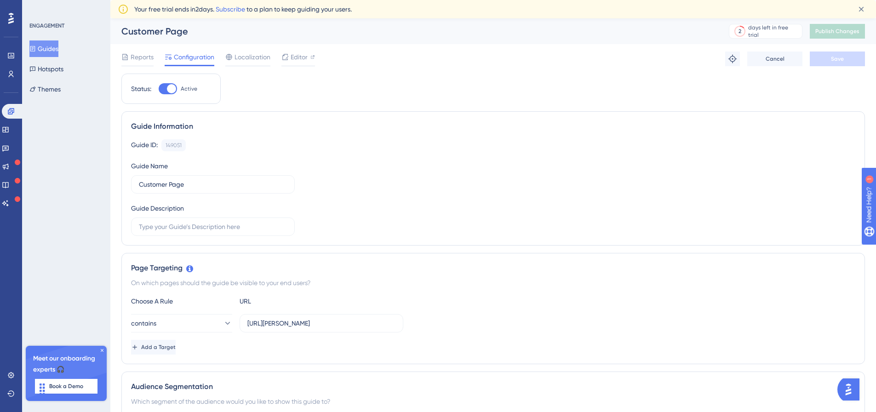
click at [61, 40] on div "ENGAGEMENT Guides Hotspots Themes" at bounding box center [66, 59] width 75 height 75
click at [51, 48] on button "Guides" at bounding box center [43, 48] width 29 height 17
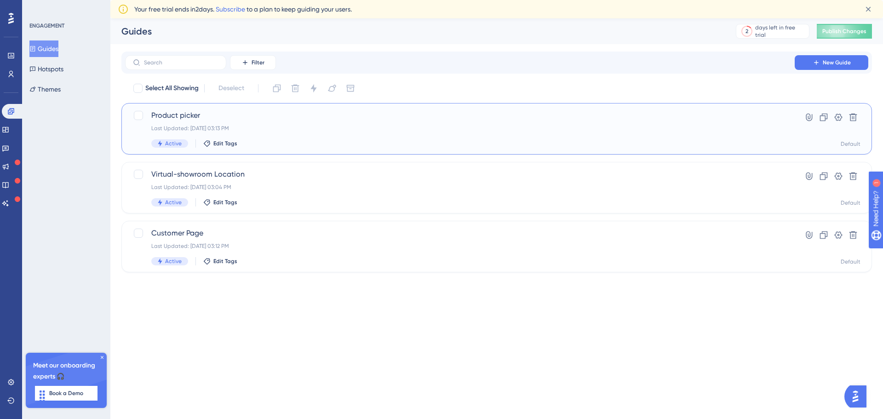
click at [174, 117] on span "Product picker" at bounding box center [459, 115] width 617 height 11
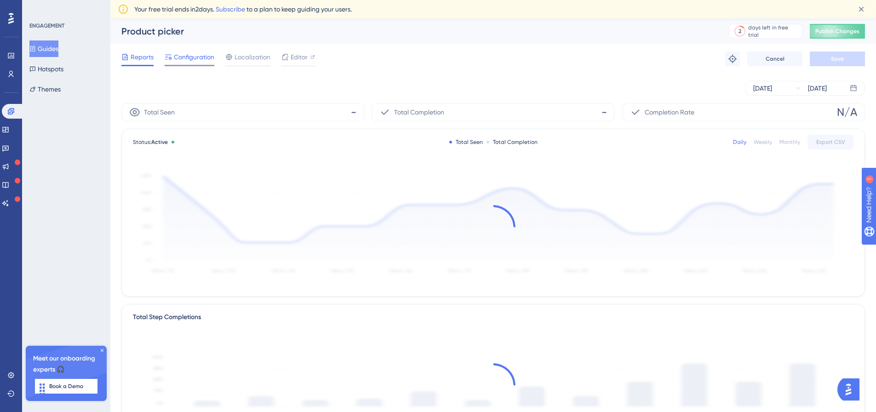
click at [186, 62] on span "Configuration" at bounding box center [194, 57] width 40 height 11
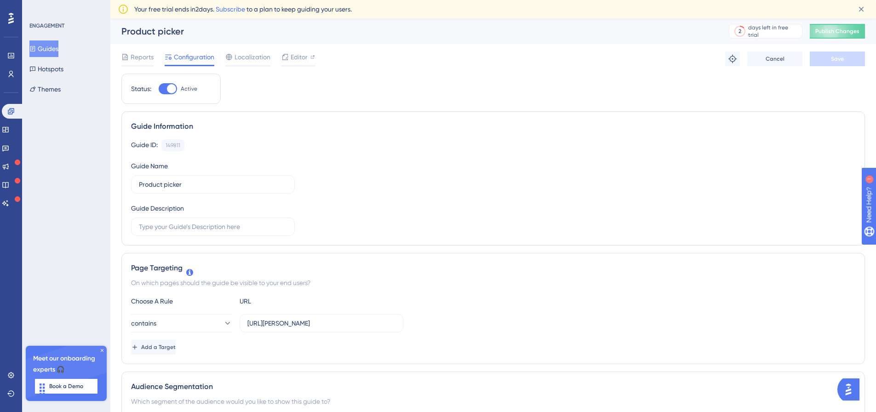
click at [841, 22] on div "Product picker 2 days left in free trial Click to see upgrade options Publish C…" at bounding box center [493, 31] width 766 height 26
click at [841, 31] on span "Publish Changes" at bounding box center [838, 31] width 44 height 7
click at [48, 48] on button "Guides" at bounding box center [43, 48] width 29 height 17
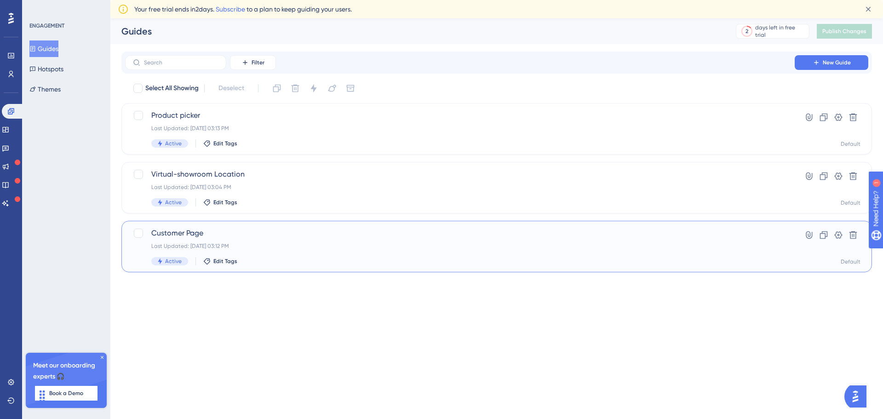
click at [332, 243] on div "Last Updated: Aug 12 2025, 03:12 PM" at bounding box center [459, 245] width 617 height 7
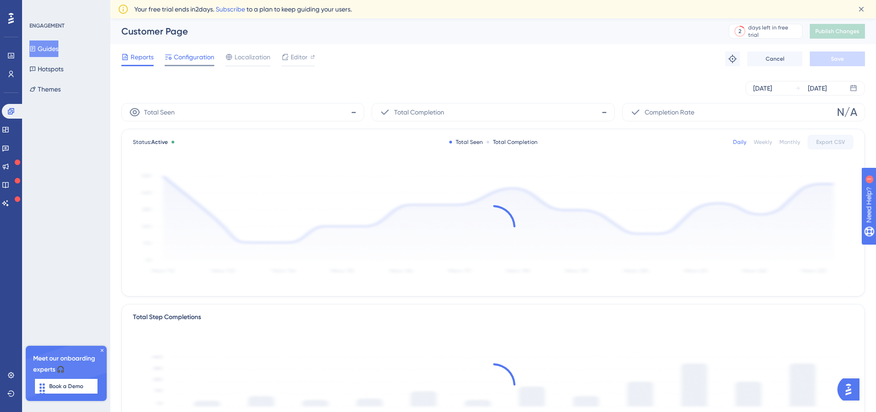
click at [182, 52] on span "Configuration" at bounding box center [194, 57] width 40 height 11
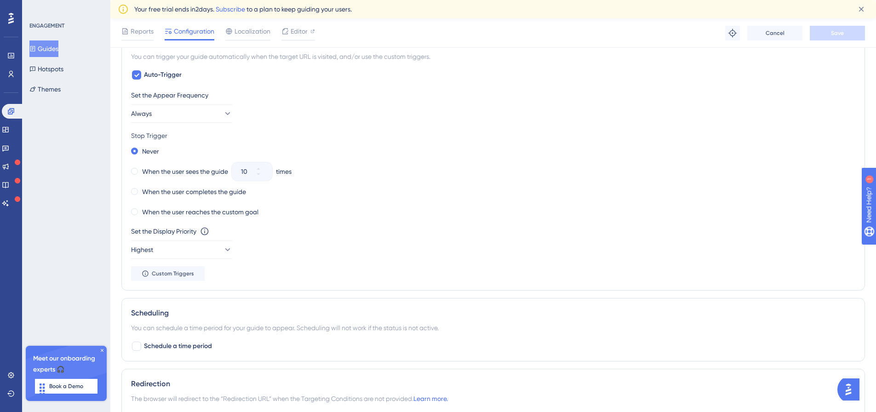
scroll to position [409, 0]
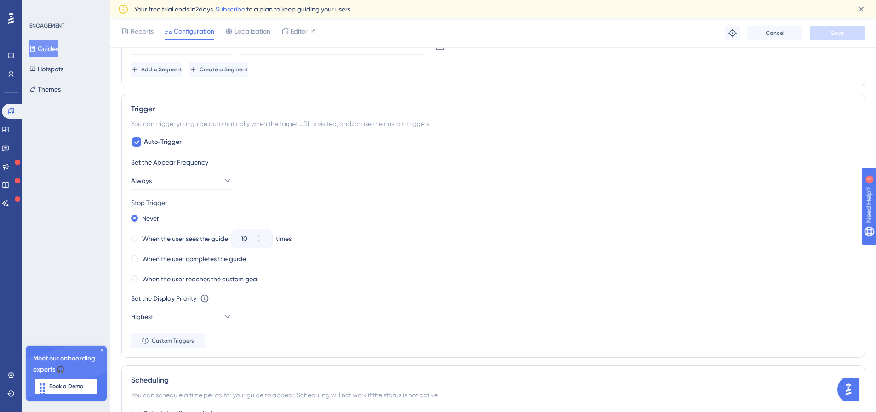
click at [56, 52] on button "Guides" at bounding box center [43, 48] width 29 height 17
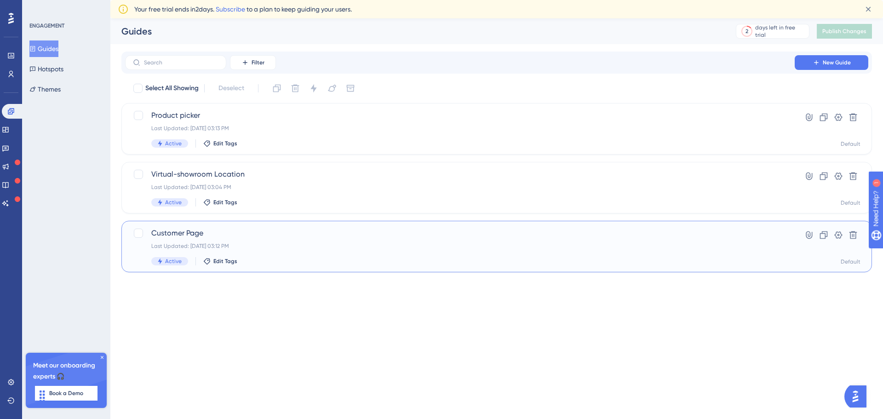
click at [172, 233] on span "Customer Page" at bounding box center [459, 233] width 617 height 11
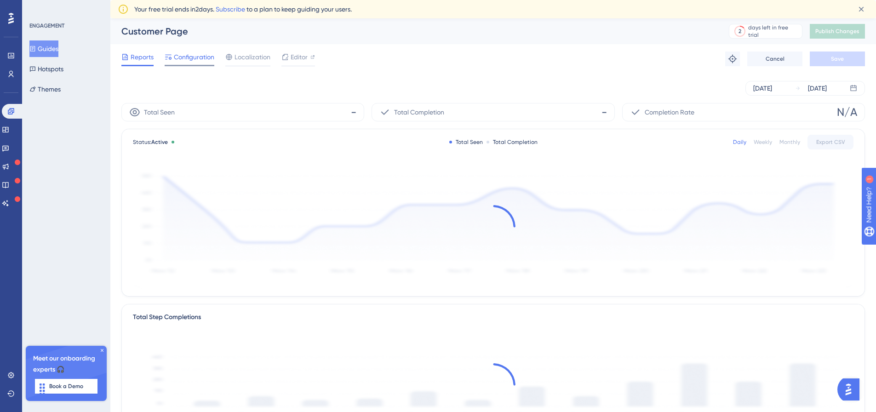
click at [197, 58] on span "Configuration" at bounding box center [194, 57] width 40 height 11
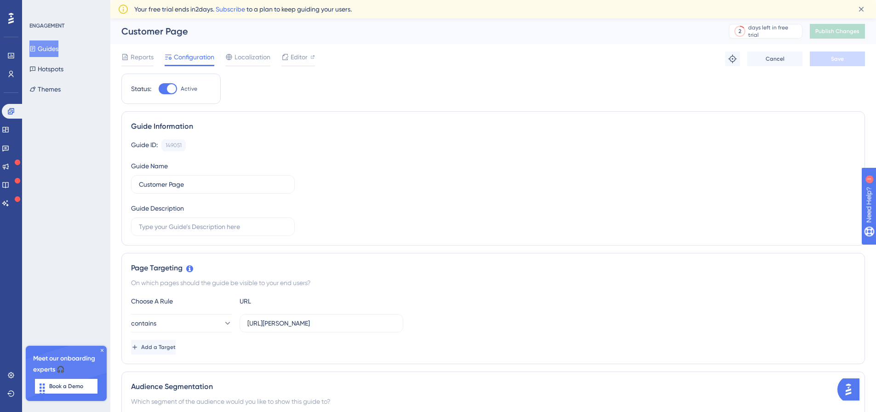
click at [54, 52] on button "Guides" at bounding box center [43, 48] width 29 height 17
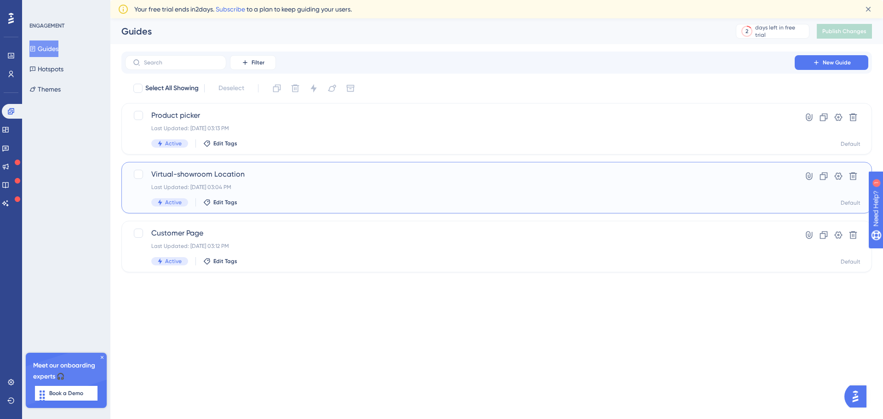
click at [226, 175] on span "Virtual-showroom Location" at bounding box center [459, 174] width 617 height 11
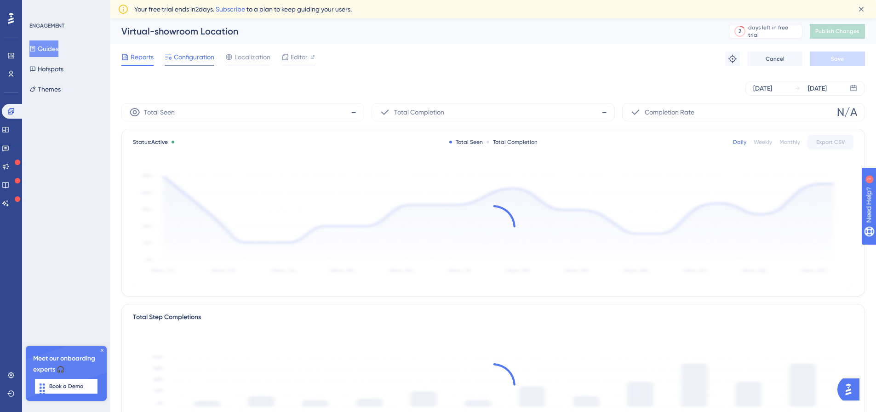
click at [189, 52] on span "Configuration" at bounding box center [194, 57] width 40 height 11
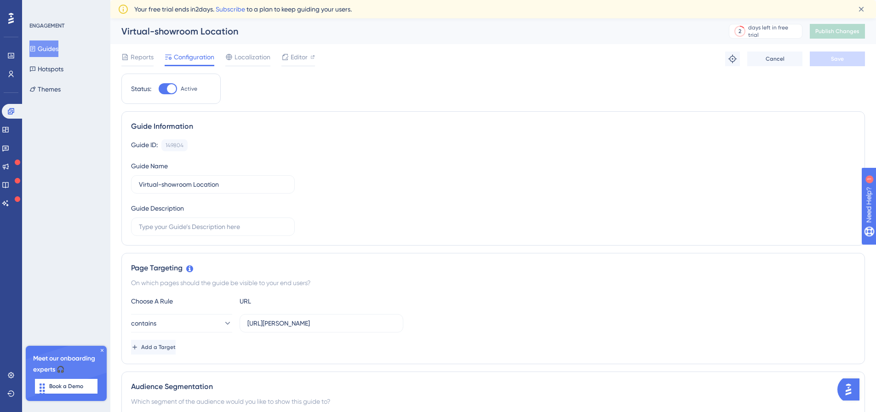
click at [171, 89] on div at bounding box center [171, 88] width 9 height 9
click at [159, 89] on input "Active" at bounding box center [158, 89] width 0 height 0
click at [171, 89] on div at bounding box center [168, 88] width 18 height 11
click at [159, 89] on input "Inactive" at bounding box center [158, 89] width 0 height 0
click at [167, 84] on div at bounding box center [168, 88] width 18 height 11
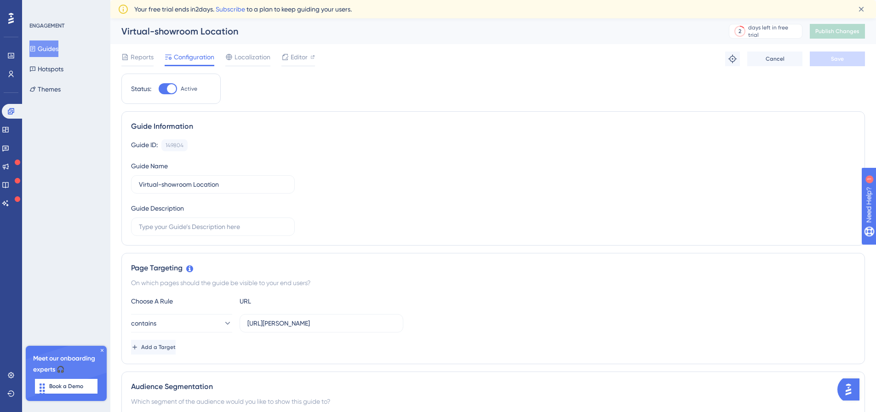
click at [159, 89] on input "Active" at bounding box center [158, 89] width 0 height 0
click at [167, 84] on div at bounding box center [168, 88] width 18 height 11
click at [159, 89] on input "Inactive" at bounding box center [158, 89] width 0 height 0
checkbox input "true"
click at [58, 51] on button "Guides" at bounding box center [43, 48] width 29 height 17
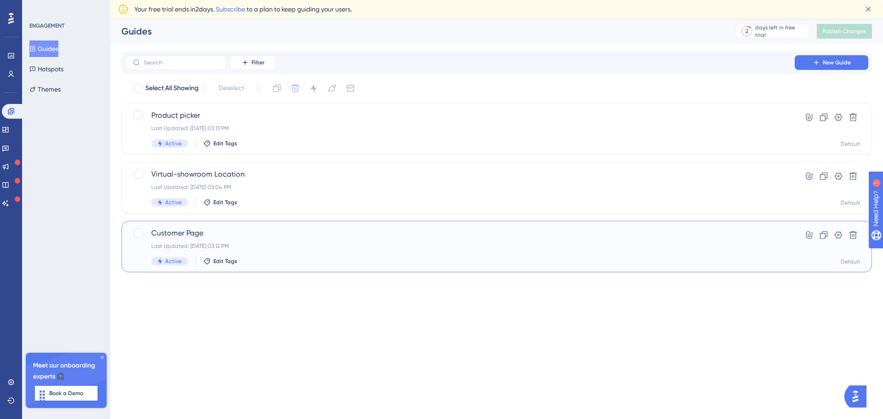
click at [235, 227] on div "Customer Page Last Updated: Aug 12 2025, 03:12 PM Active Edit Tags Hyperlink Cl…" at bounding box center [496, 247] width 751 height 52
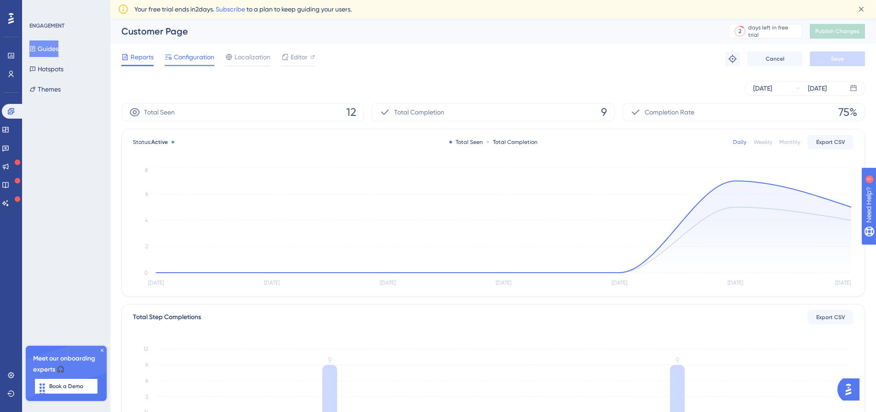
click at [190, 62] on span "Configuration" at bounding box center [194, 57] width 40 height 11
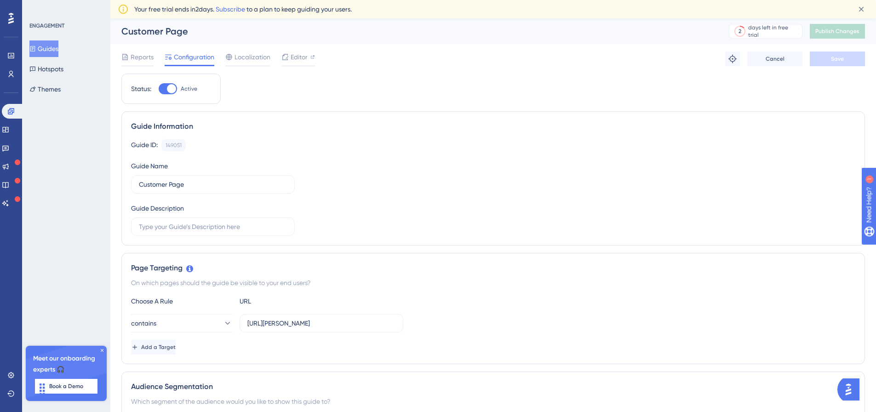
click at [171, 85] on div at bounding box center [171, 88] width 9 height 9
click at [159, 89] on input "Active" at bounding box center [158, 89] width 0 height 0
click at [823, 65] on button "Save" at bounding box center [837, 59] width 55 height 15
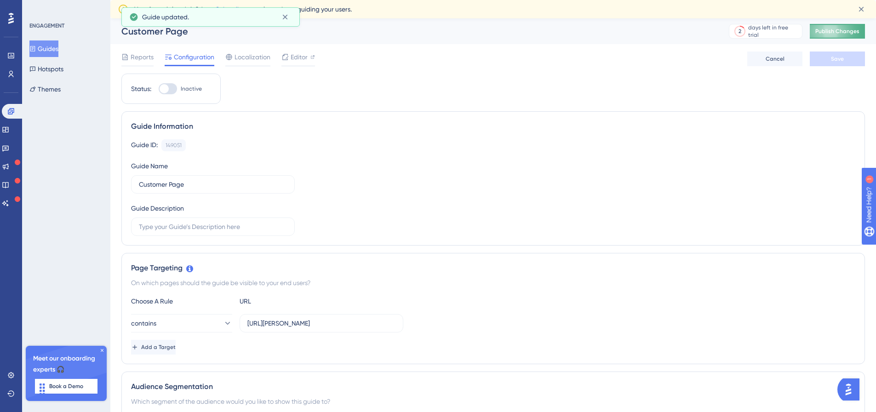
click at [842, 29] on span "Publish Changes" at bounding box center [838, 31] width 44 height 7
click at [167, 90] on div at bounding box center [164, 88] width 9 height 9
click at [159, 89] on input "Inactive" at bounding box center [158, 89] width 0 height 0
checkbox input "true"
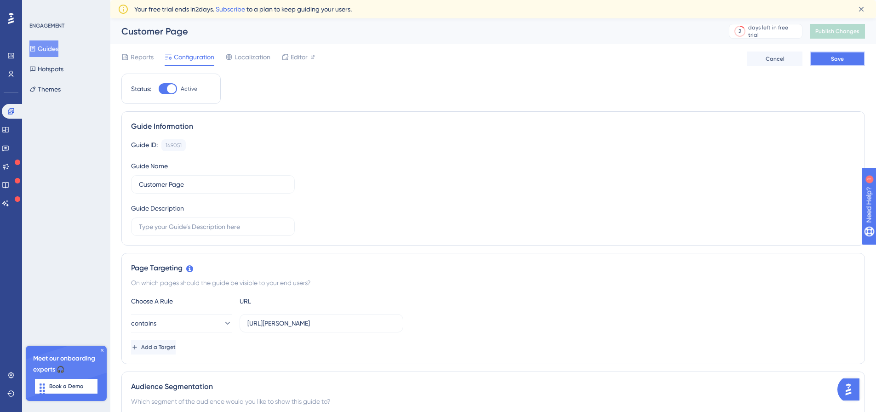
click at [843, 56] on span "Save" at bounding box center [837, 58] width 13 height 7
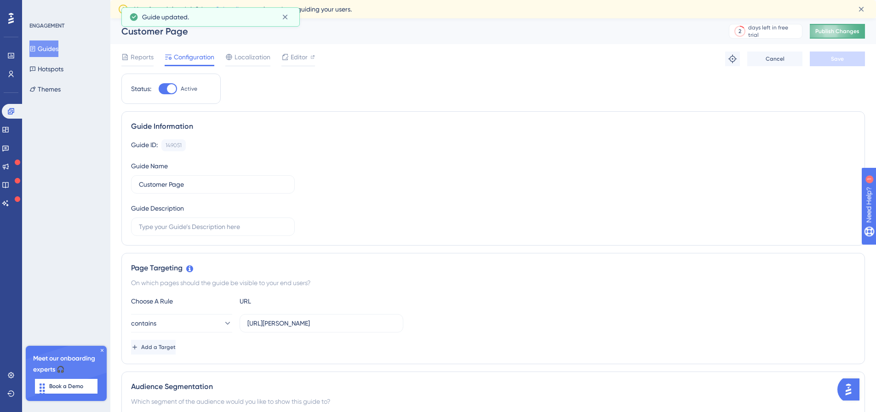
click at [842, 38] on button "Publish Changes" at bounding box center [837, 31] width 55 height 15
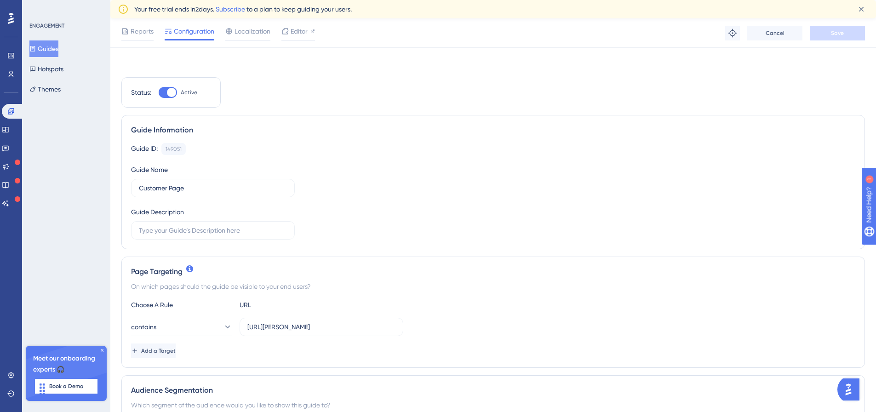
scroll to position [276, 0]
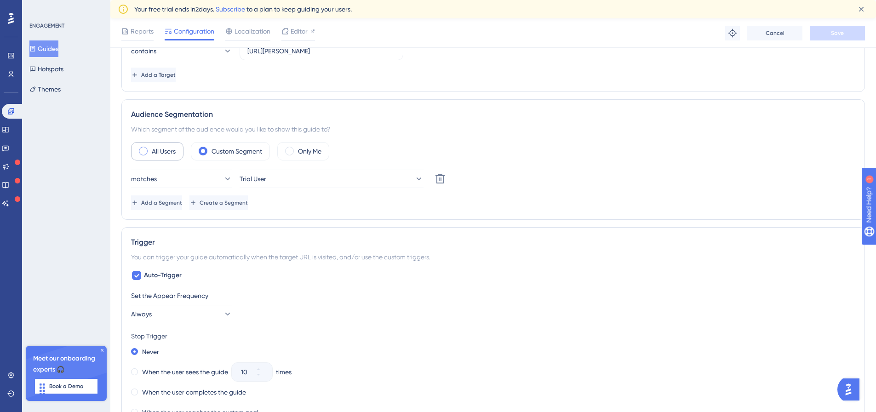
click at [161, 151] on label "All Users" at bounding box center [164, 151] width 24 height 11
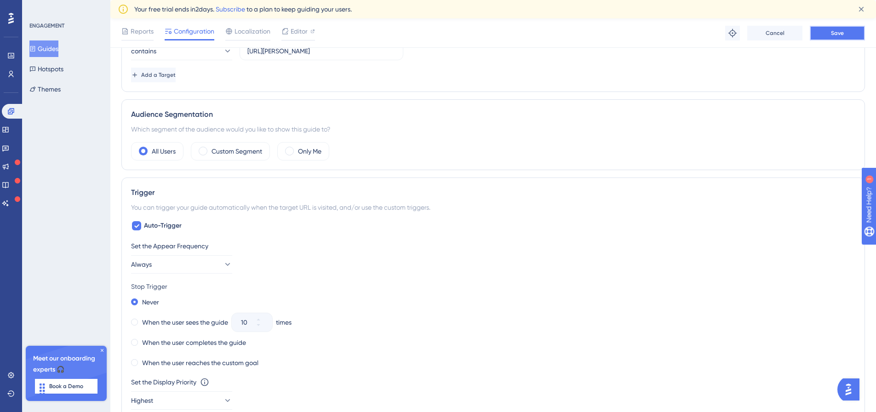
click at [846, 31] on button "Save" at bounding box center [837, 33] width 55 height 15
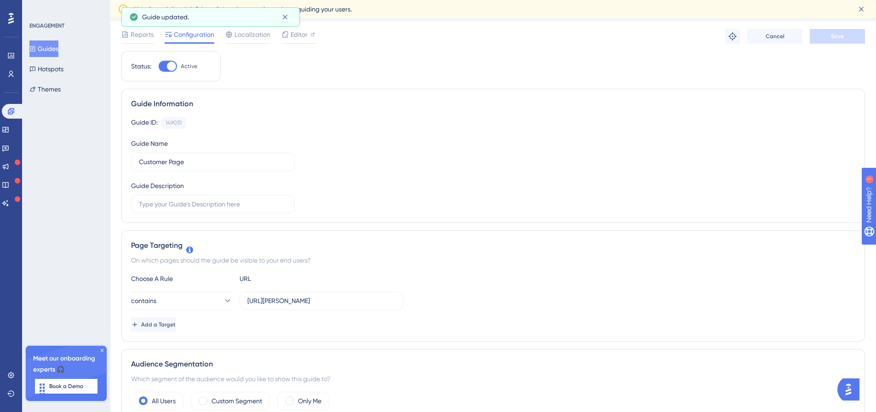
scroll to position [0, 0]
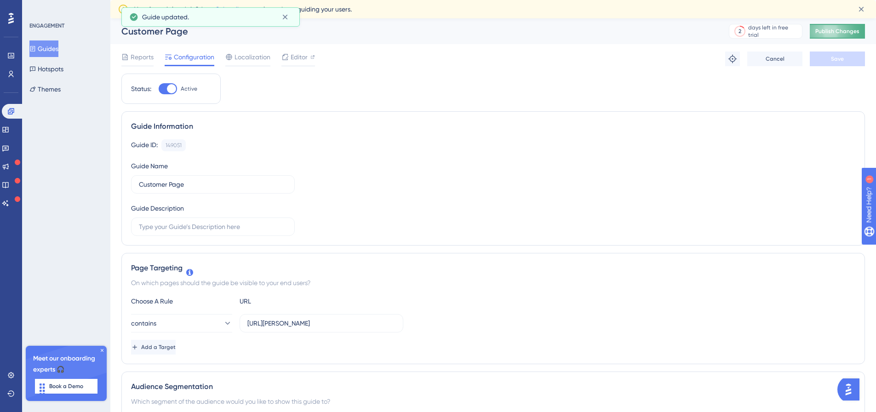
click at [840, 28] on span "Publish Changes" at bounding box center [838, 31] width 44 height 7
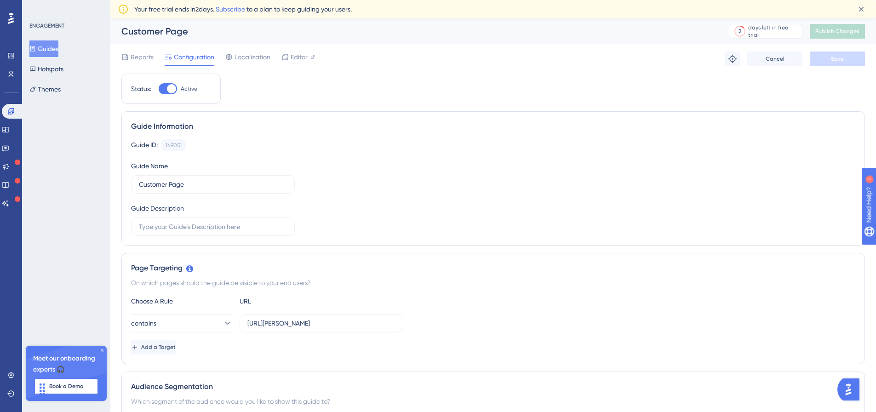
click at [44, 43] on button "Guides" at bounding box center [43, 48] width 29 height 17
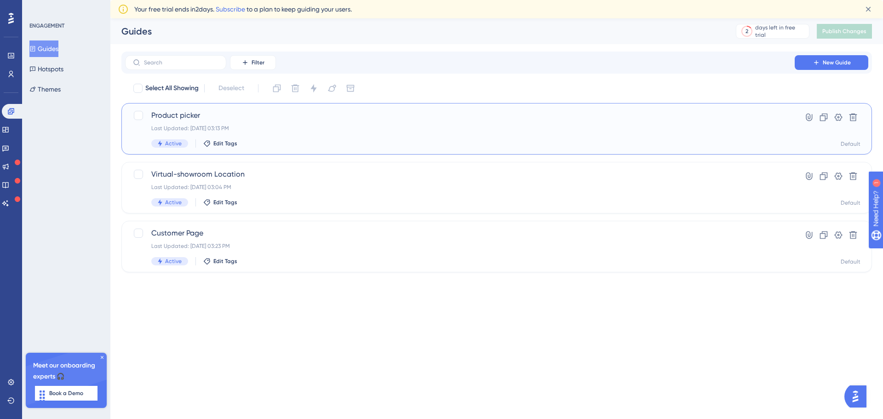
click at [282, 133] on div "Product picker Last Updated: Aug 12 2025, 03:13 PM Active Edit Tags" at bounding box center [459, 129] width 617 height 38
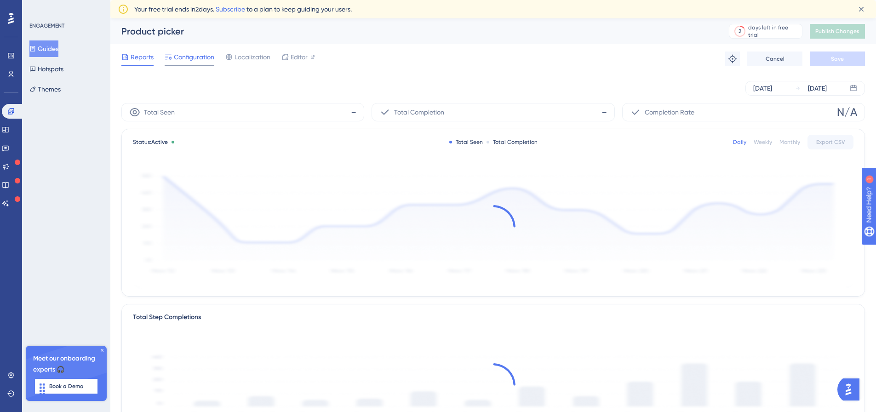
click at [185, 52] on span "Configuration" at bounding box center [194, 57] width 40 height 11
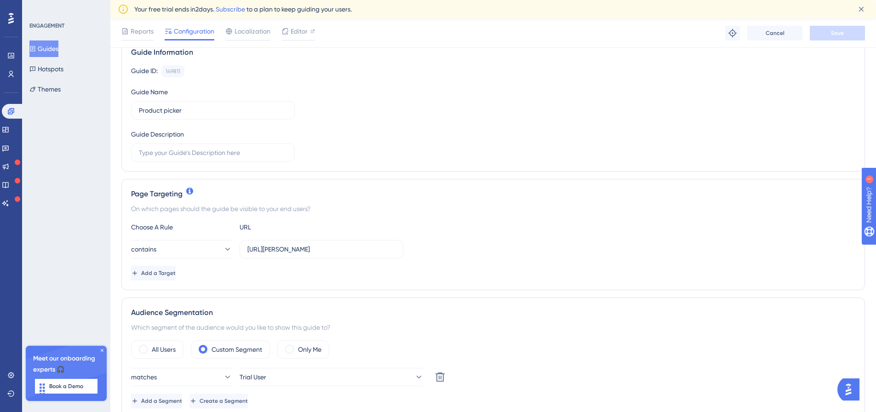
scroll to position [322, 0]
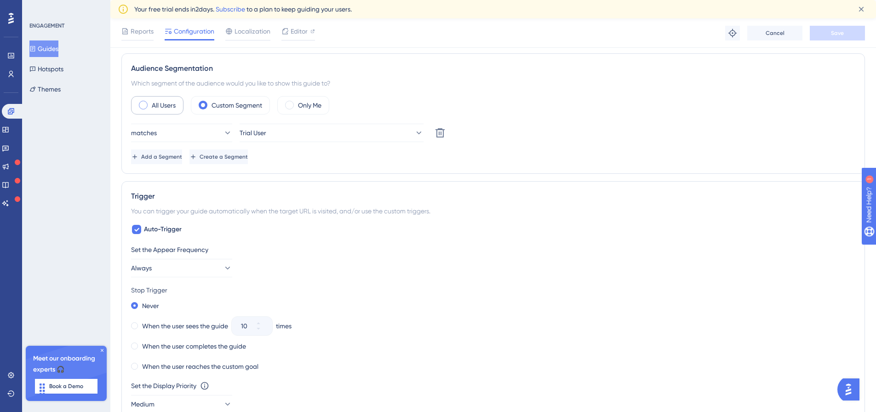
click at [157, 107] on label "All Users" at bounding box center [164, 105] width 24 height 11
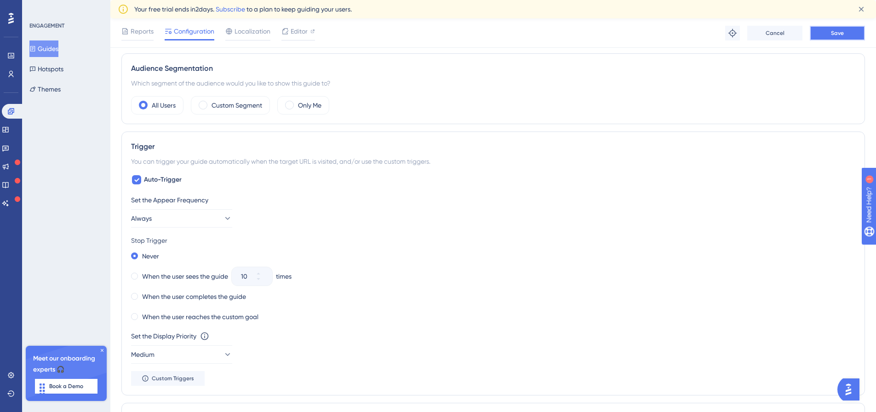
click at [839, 32] on span "Save" at bounding box center [837, 32] width 13 height 7
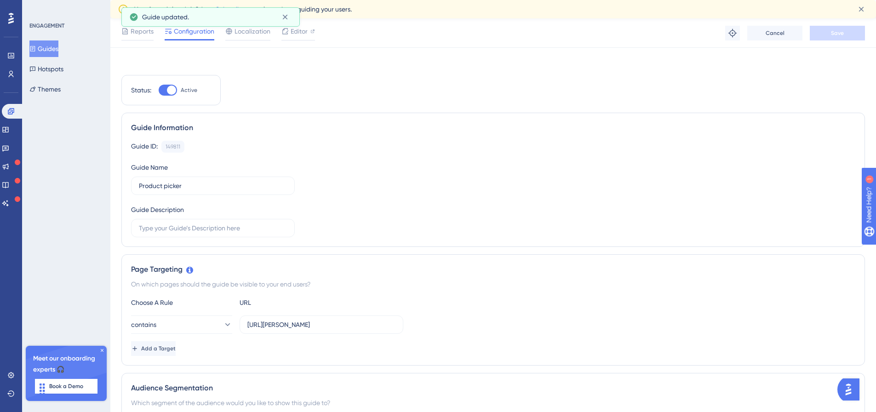
scroll to position [0, 0]
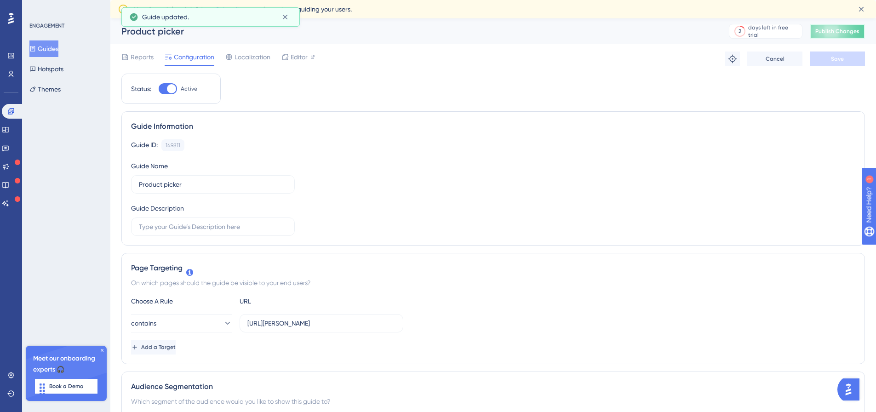
click at [853, 31] on span "Publish Changes" at bounding box center [838, 31] width 44 height 7
